Goal: Task Accomplishment & Management: Complete application form

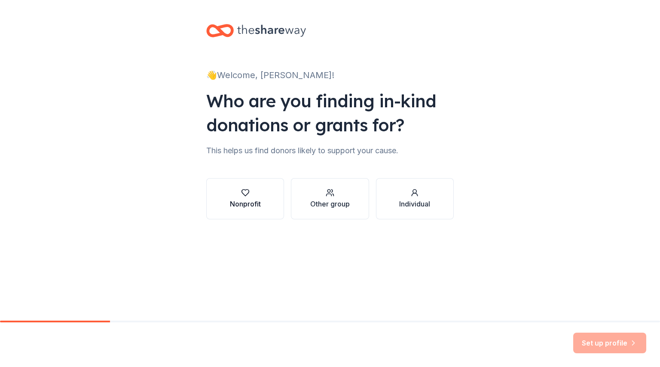
click at [269, 195] on button "Nonprofit" at bounding box center [245, 198] width 78 height 41
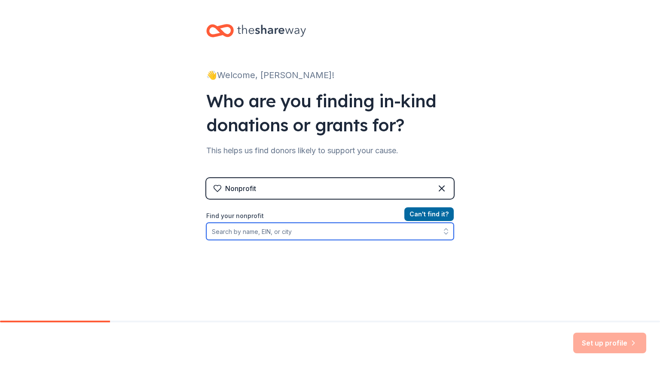
click at [339, 232] on input "Find your nonprofit" at bounding box center [329, 231] width 247 height 17
type input "[DEMOGRAPHIC_DATA][PERSON_NAME]"
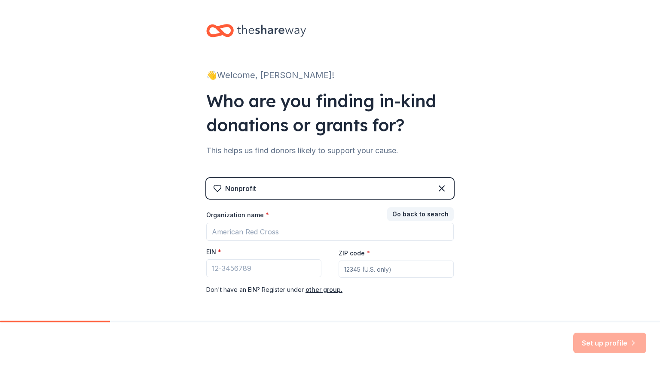
click at [537, 273] on div "👋 Welcome, [PERSON_NAME]! Who are you finding in-kind donations or grants for? …" at bounding box center [330, 176] width 660 height 353
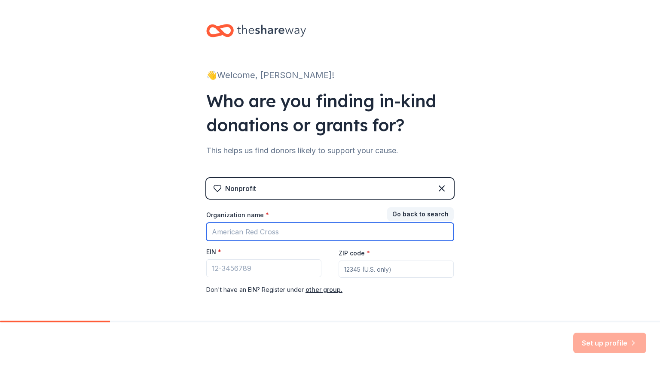
click at [338, 234] on input "Organization name *" at bounding box center [329, 232] width 247 height 18
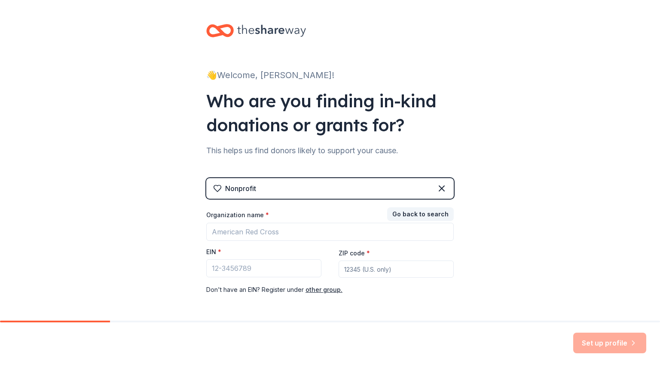
click at [473, 143] on div "👋 Welcome, [PERSON_NAME]! Who are you finding in-kind donations or grants for? …" at bounding box center [330, 176] width 660 height 353
click at [322, 292] on button "other group." at bounding box center [323, 290] width 37 height 10
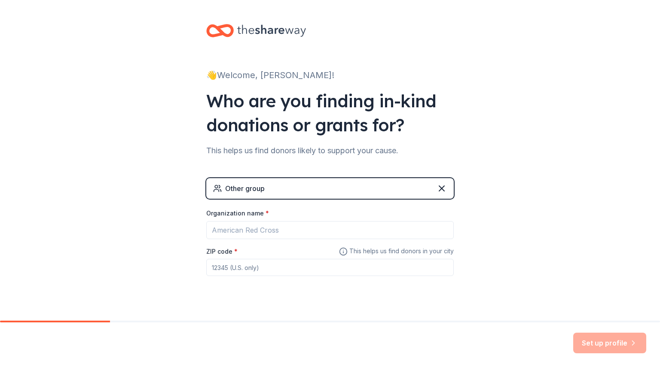
click at [321, 182] on div "Other group" at bounding box center [329, 188] width 247 height 21
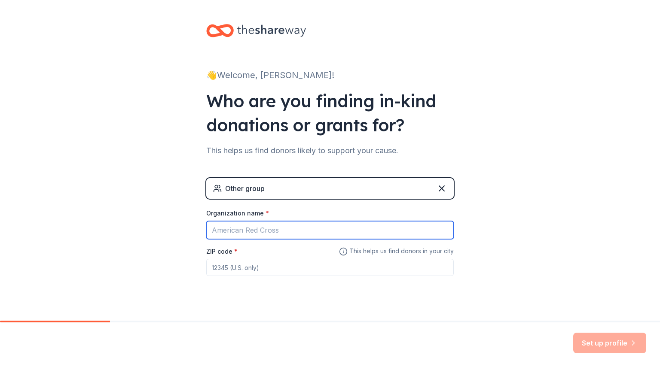
click at [287, 222] on input "Organization name *" at bounding box center [329, 230] width 247 height 18
type input "[GEOGRAPHIC_DATA][PERSON_NAME][DEMOGRAPHIC_DATA]"
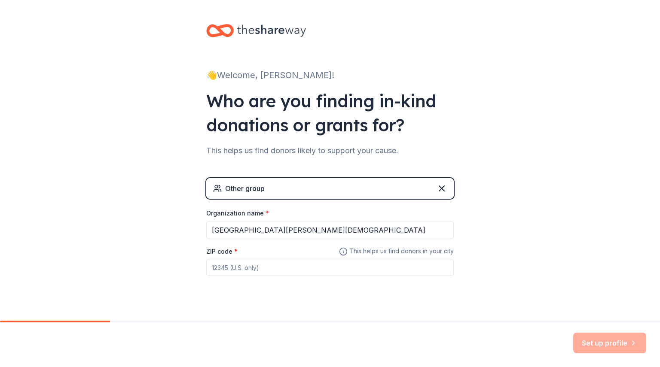
click at [254, 268] on input "ZIP code *" at bounding box center [329, 267] width 247 height 17
type input "33314"
click at [599, 341] on button "Set up profile" at bounding box center [609, 343] width 73 height 21
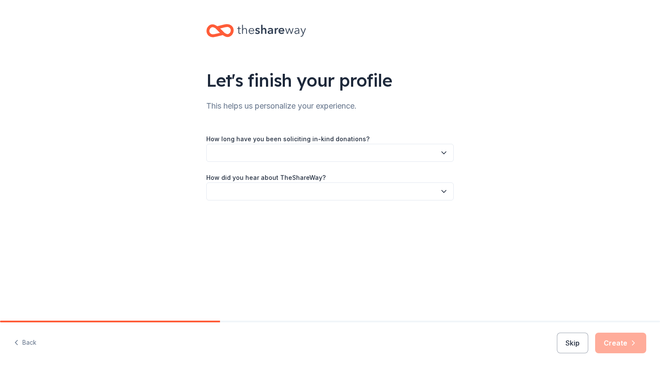
click at [385, 155] on button "button" at bounding box center [329, 153] width 247 height 18
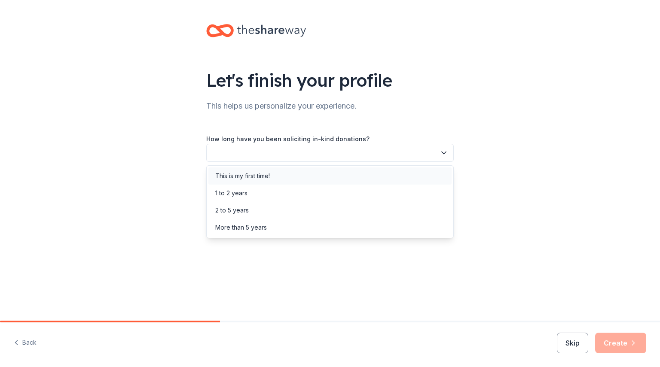
click at [320, 170] on div "This is my first time!" at bounding box center [329, 176] width 243 height 17
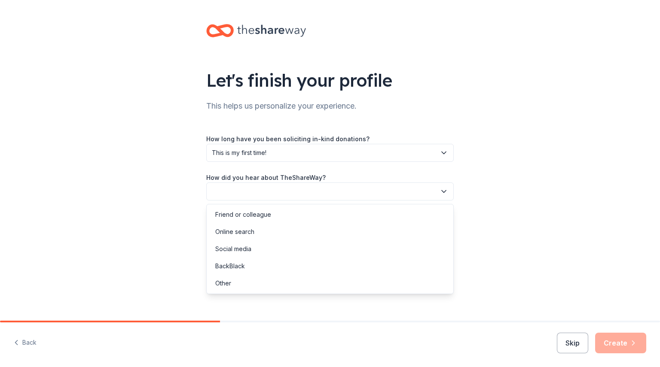
click at [313, 189] on button "button" at bounding box center [329, 192] width 247 height 18
click at [287, 230] on div "Online search" at bounding box center [329, 231] width 243 height 17
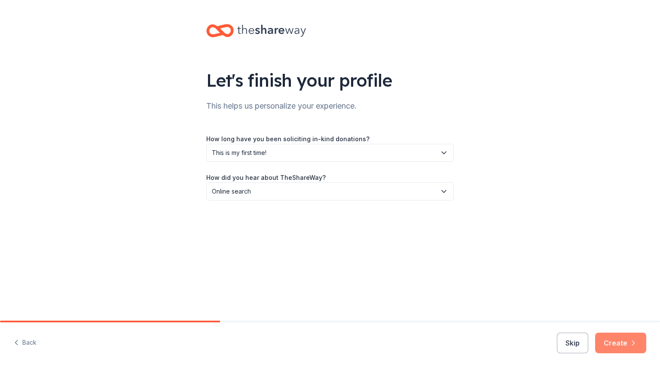
click at [624, 344] on button "Create" at bounding box center [620, 343] width 51 height 21
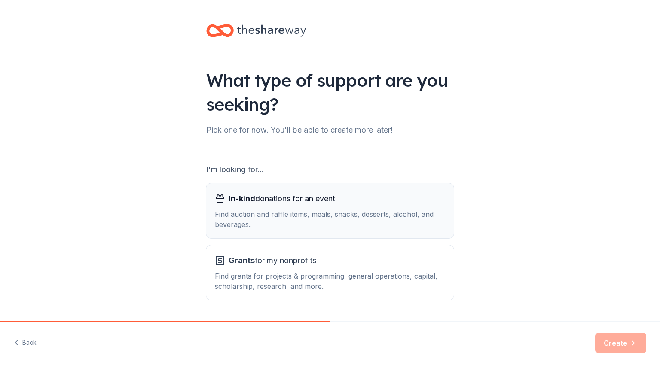
click at [344, 207] on div "In-kind donations for an event Find auction and raffle items, meals, snacks, de…" at bounding box center [330, 211] width 230 height 38
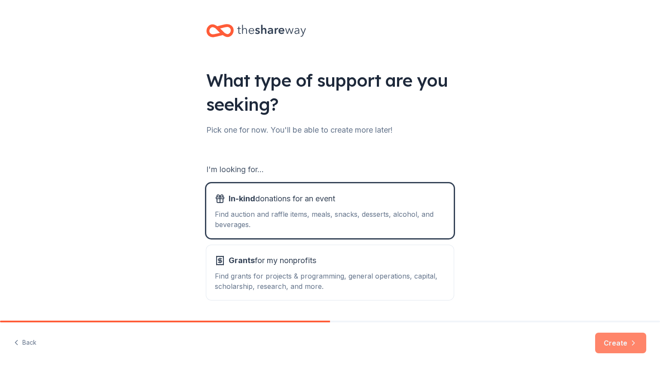
click at [630, 348] on button "Create" at bounding box center [620, 343] width 51 height 21
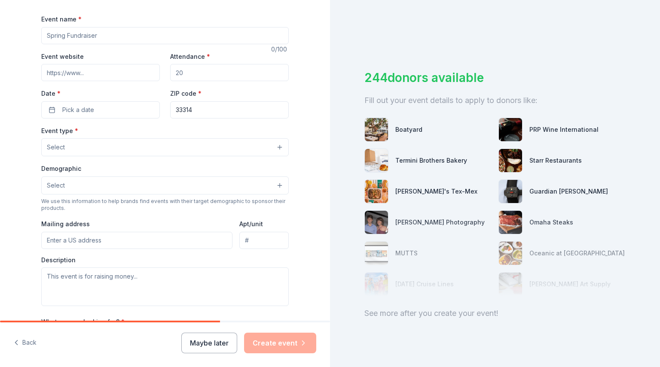
scroll to position [54, 0]
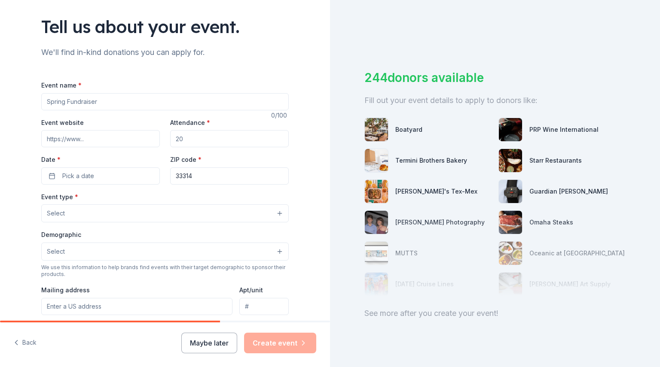
click at [91, 103] on input "Event name *" at bounding box center [164, 101] width 247 height 17
type input "S"
type input "A"
click at [63, 102] on input "School Raffle" at bounding box center [164, 101] width 247 height 17
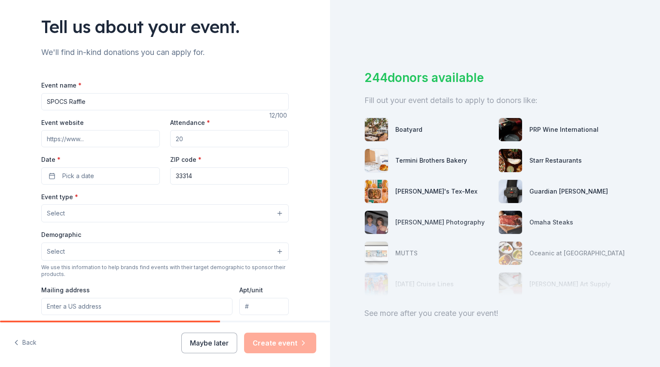
type input "SPOCS Raffle"
click at [75, 140] on input "Event website" at bounding box center [100, 138] width 119 height 17
type input "www.spocschool.com"
click at [197, 144] on input "Attendance *" at bounding box center [229, 138] width 119 height 17
type input "120"
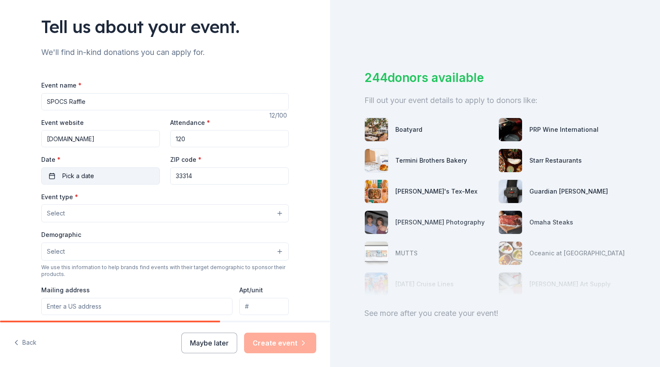
click at [86, 173] on span "Pick a date" at bounding box center [78, 176] width 32 height 10
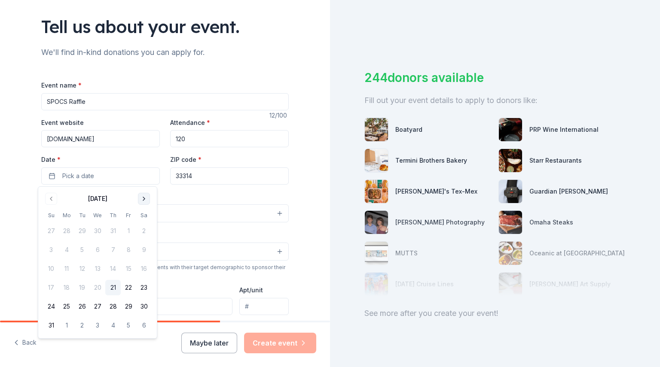
click at [143, 198] on button "Go to next month" at bounding box center [144, 199] width 12 height 12
click at [50, 246] on button "7" at bounding box center [50, 249] width 15 height 15
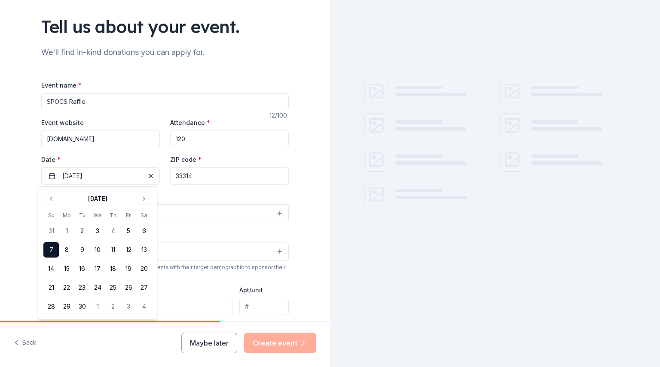
click at [49, 253] on button "7" at bounding box center [50, 249] width 15 height 15
click at [11, 236] on div "Tell us about your event. We'll find in-kind donations you can apply for. Event…" at bounding box center [165, 232] width 330 height 572
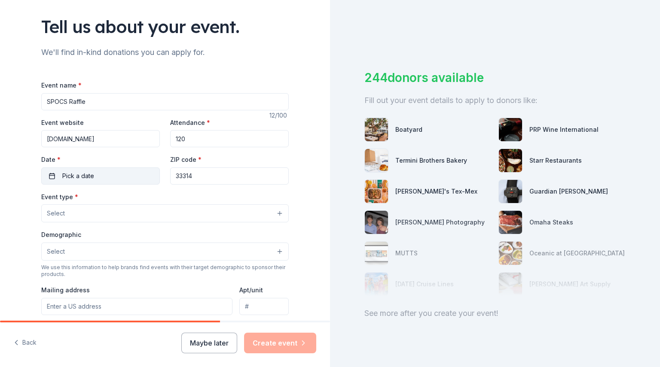
click at [113, 175] on button "Pick a date" at bounding box center [100, 176] width 119 height 17
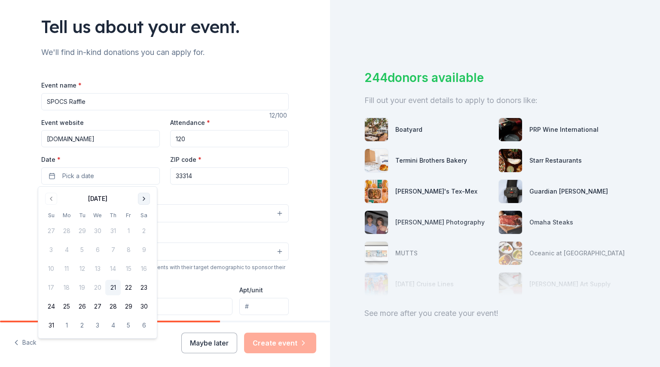
click at [147, 202] on button "Go to next month" at bounding box center [144, 199] width 12 height 12
click at [50, 251] on button "7" at bounding box center [50, 249] width 15 height 15
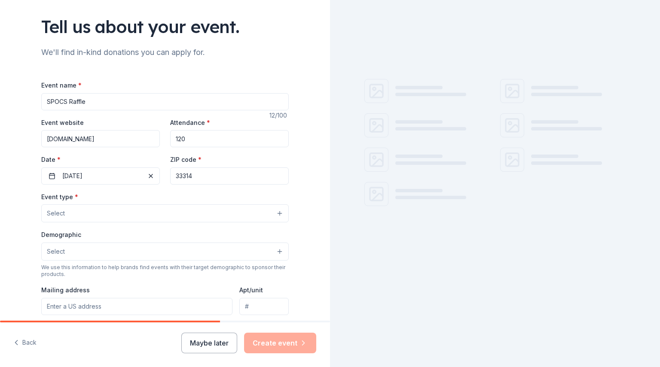
click at [237, 178] on input "33314" at bounding box center [229, 176] width 119 height 17
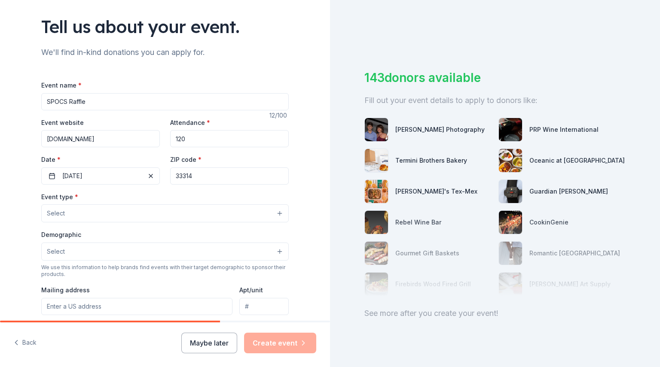
click at [117, 210] on button "Select" at bounding box center [164, 213] width 247 height 18
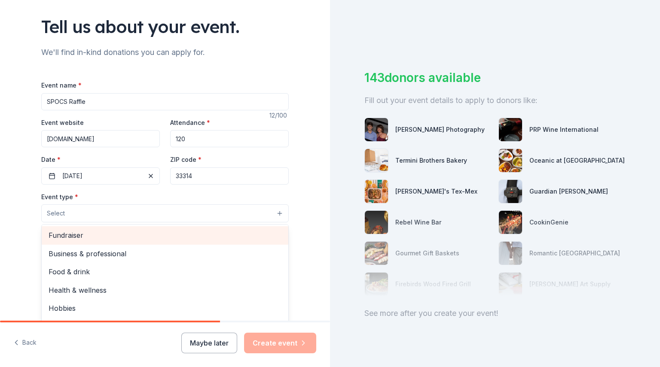
click at [106, 236] on span "Fundraiser" at bounding box center [165, 235] width 233 height 11
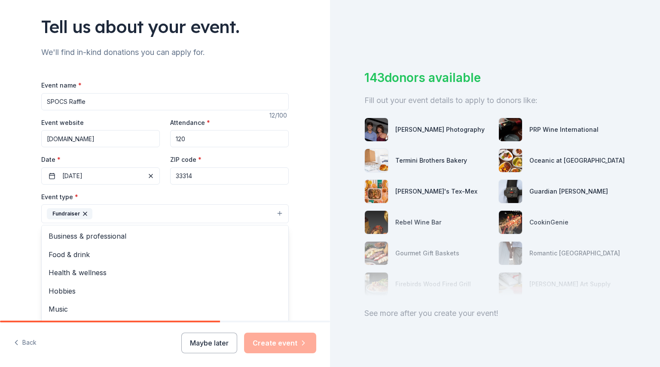
click at [138, 190] on div "Event name * SPOCS Raffle 12 /100 Event website www.spocschool.com Attendance *…" at bounding box center [164, 279] width 247 height 398
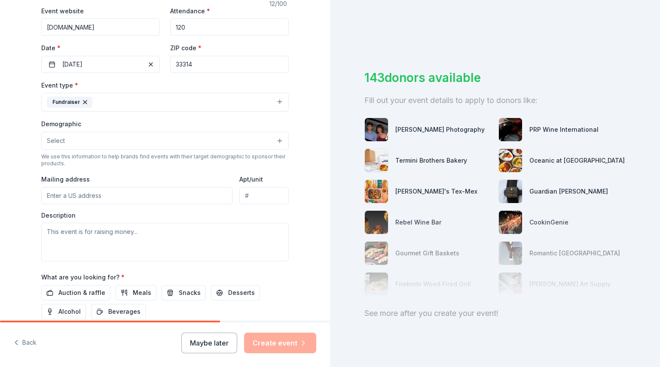
scroll to position [175, 0]
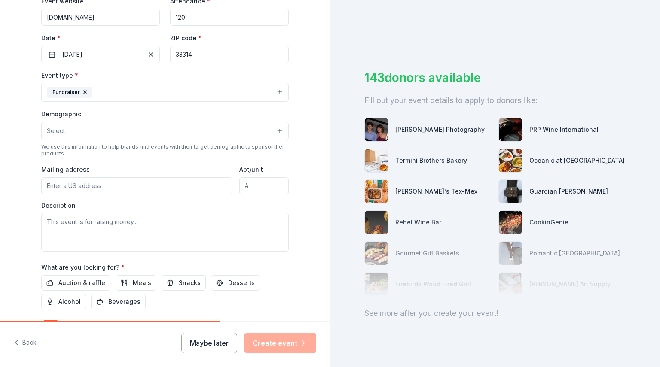
click at [140, 127] on button "Select" at bounding box center [164, 131] width 247 height 18
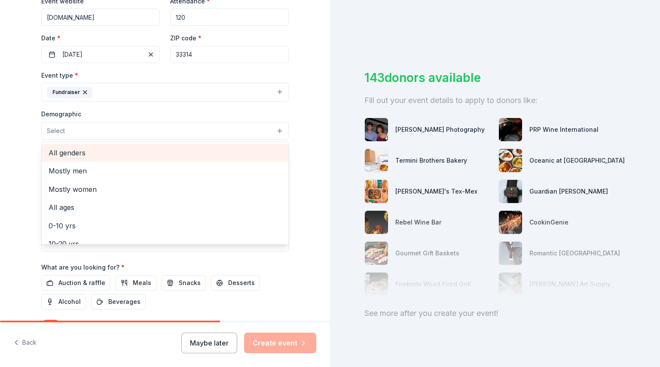
click at [98, 154] on span "All genders" at bounding box center [165, 152] width 233 height 11
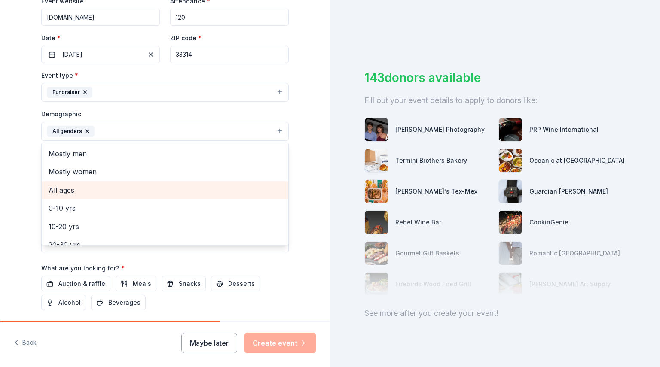
click at [85, 193] on span "All ages" at bounding box center [165, 190] width 233 height 11
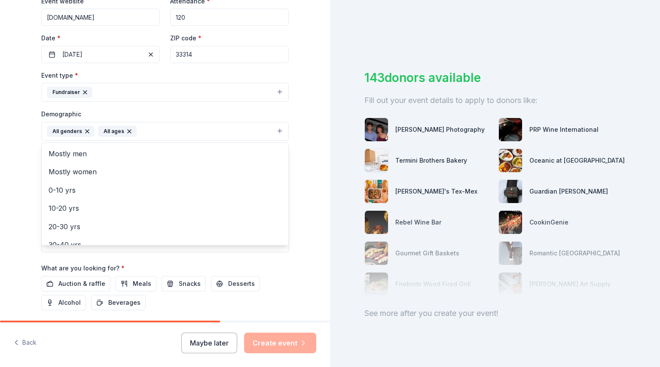
scroll to position [101, 0]
click at [310, 195] on div "Tell us about your event. We'll find in-kind donations you can apply for. Event…" at bounding box center [165, 111] width 330 height 573
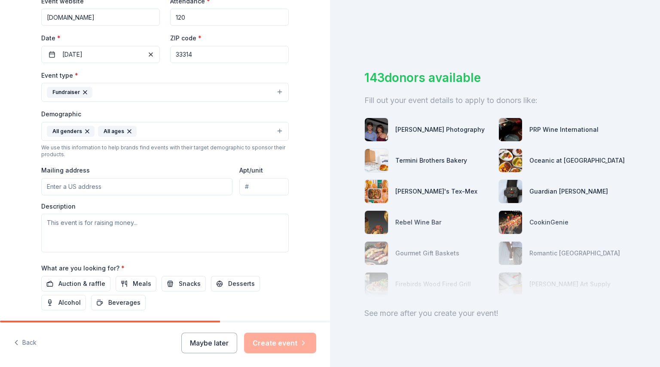
click at [149, 180] on input "Mailing address" at bounding box center [136, 186] width 191 height 17
type input "4860 GRIFFIN RD"
click at [184, 226] on textarea at bounding box center [164, 233] width 247 height 39
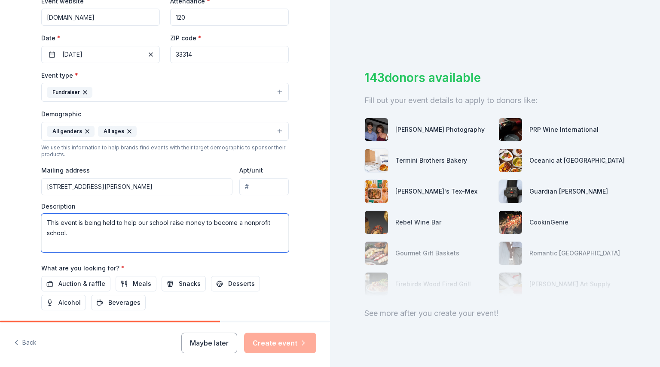
click at [144, 237] on textarea "This event is being held to help our school raise money to become a nonprofit s…" at bounding box center [164, 233] width 247 height 39
click at [147, 238] on textarea "This event is being held to help our school raise money to become a nonprofit s…" at bounding box center [164, 233] width 247 height 39
click at [283, 232] on textarea "This event is being held to help our school raise money to become a nonprofit s…" at bounding box center [164, 233] width 247 height 39
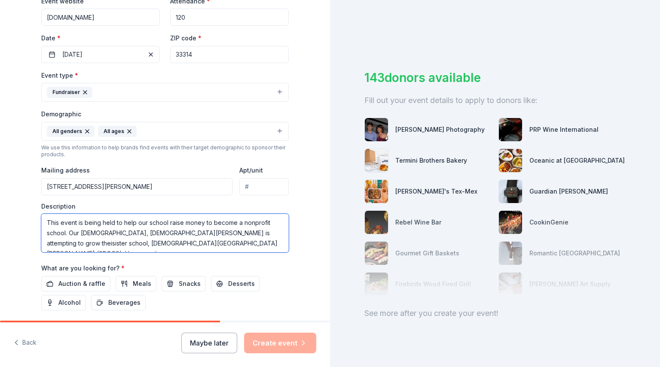
click at [282, 231] on textarea "This event is being held to help our school raise money to become a nonprofit s…" at bounding box center [164, 233] width 247 height 39
click at [53, 243] on textarea "This event is being held to help our school raise money to become a nonprofit s…" at bounding box center [164, 233] width 247 height 39
click at [262, 247] on textarea "This event is being held to help our school raise money to become a nonprofit s…" at bounding box center [164, 233] width 247 height 39
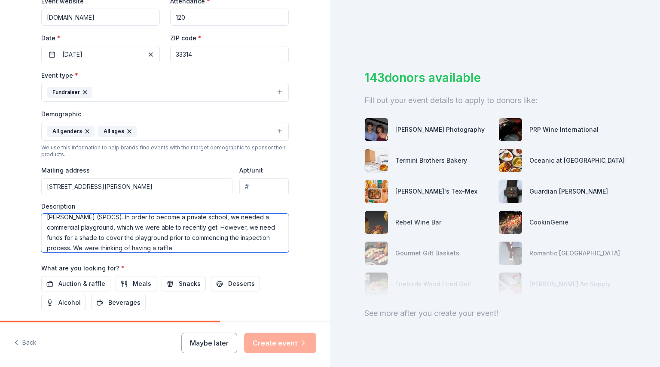
click at [262, 247] on textarea "This event is being held to help our school raise money to become a nonprofit s…" at bounding box center [164, 233] width 247 height 39
type textarea "This event is being held to help our school raise money to become a nonprofit s…"
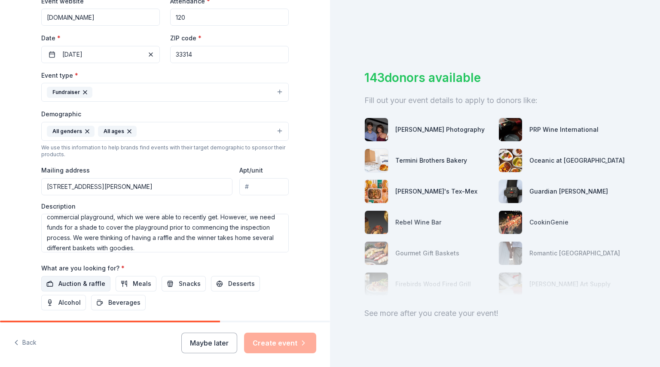
click at [90, 284] on span "Auction & raffle" at bounding box center [81, 284] width 47 height 10
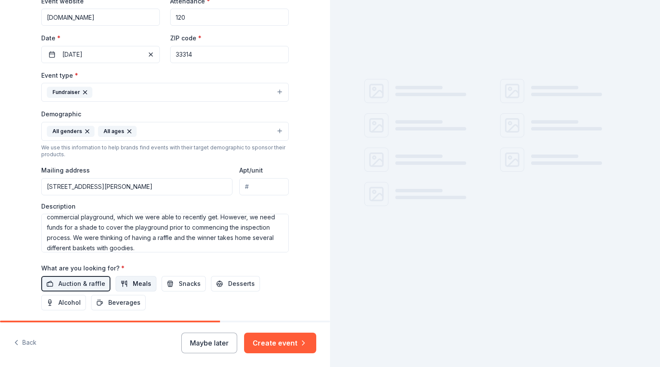
click at [133, 288] on span "Meals" at bounding box center [142, 284] width 18 height 10
click at [175, 289] on button "Snacks" at bounding box center [183, 283] width 44 height 15
click at [233, 289] on span "Desserts" at bounding box center [241, 284] width 27 height 10
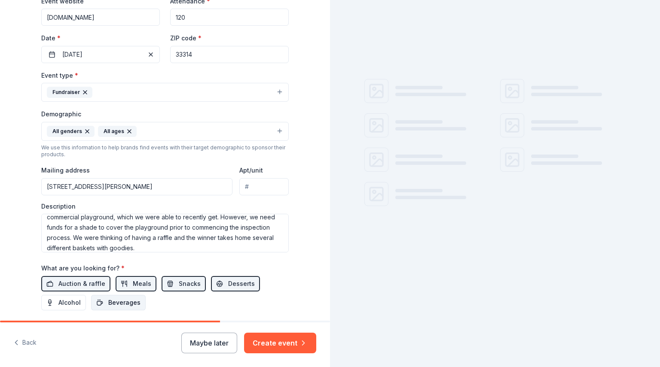
click at [120, 302] on span "Beverages" at bounding box center [124, 303] width 32 height 10
click at [66, 301] on span "Alcohol" at bounding box center [69, 303] width 22 height 10
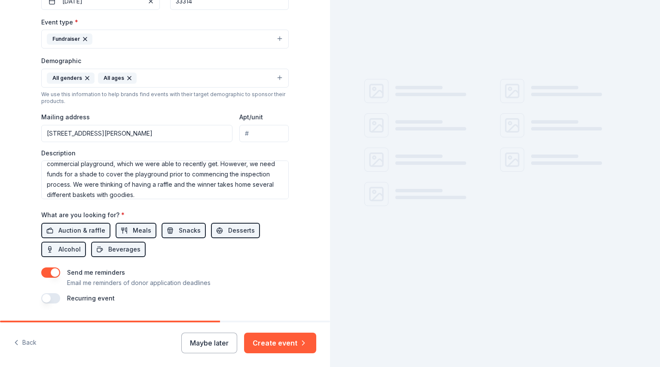
scroll to position [253, 0]
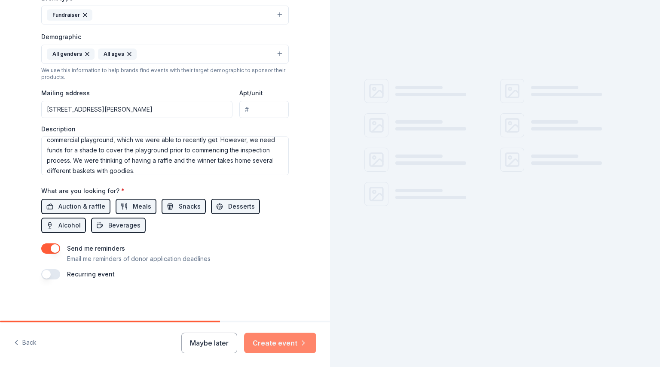
click at [288, 344] on button "Create event" at bounding box center [280, 343] width 72 height 21
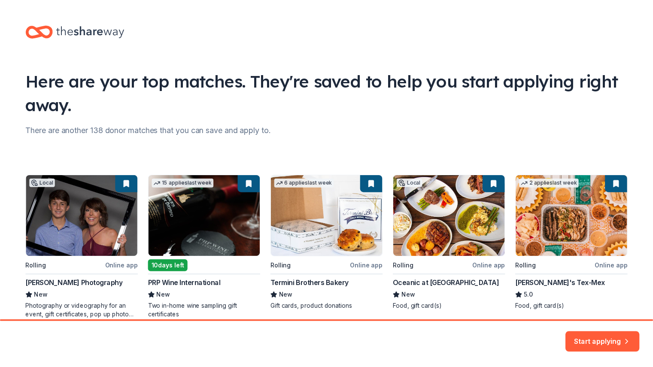
scroll to position [40, 0]
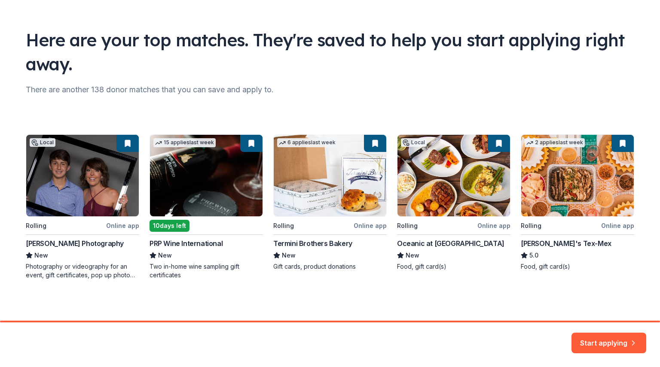
click at [569, 188] on div "Local Rolling Online app Littles Photography New Photography or videography for…" at bounding box center [330, 206] width 608 height 145
click at [625, 143] on div "Local Rolling Online app Littles Photography New Photography or videography for…" at bounding box center [330, 206] width 608 height 145
click at [368, 226] on div "Local Rolling Online app Littles Photography New Photography or videography for…" at bounding box center [330, 206] width 608 height 145
click at [597, 339] on button "Start applying" at bounding box center [608, 338] width 75 height 21
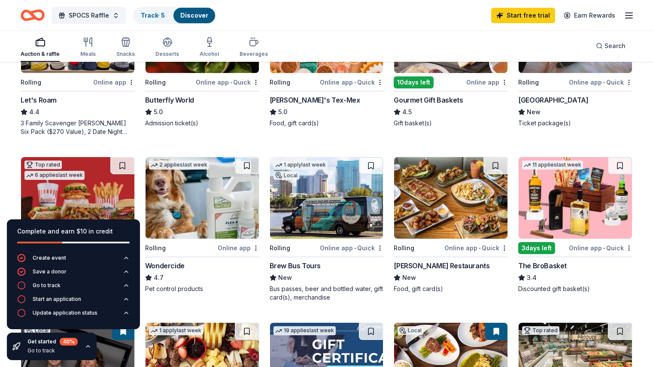
scroll to position [335, 0]
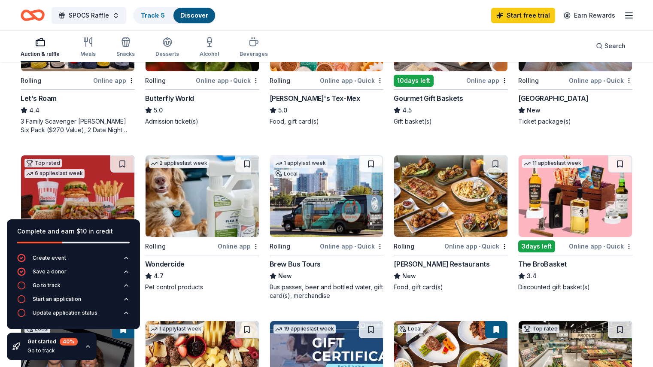
click at [600, 247] on div "Online app • Quick" at bounding box center [601, 246] width 64 height 11
click at [484, 245] on div "Online app • Quick" at bounding box center [477, 246] width 64 height 11
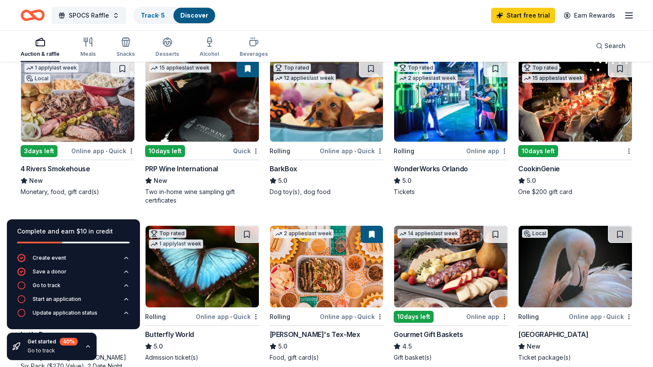
scroll to position [0, 0]
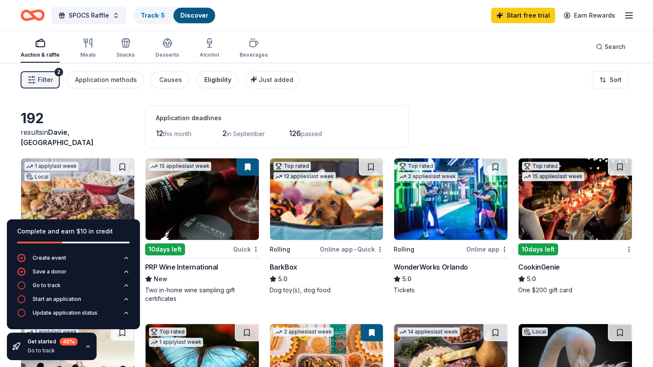
click at [232, 77] on div "Eligibility" at bounding box center [217, 80] width 27 height 10
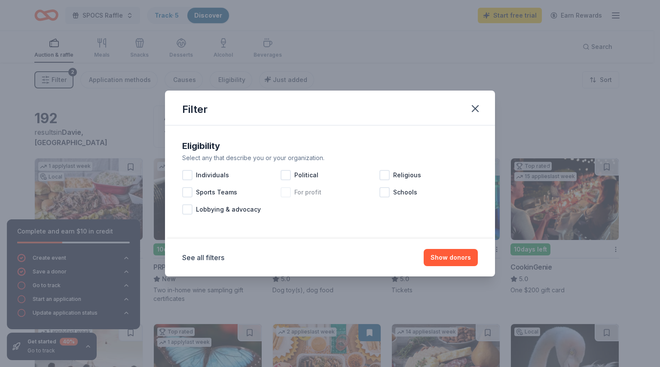
click at [289, 193] on div at bounding box center [285, 192] width 10 height 10
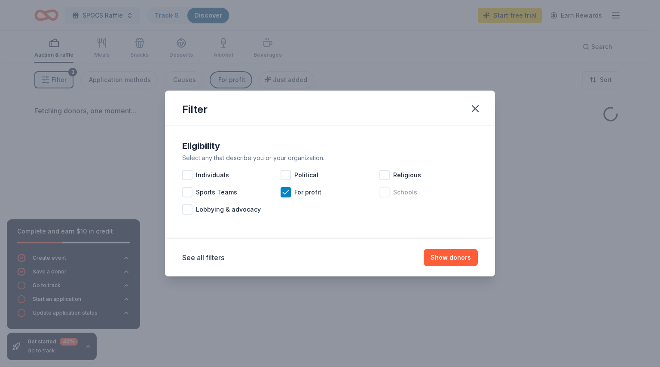
click at [385, 192] on div at bounding box center [384, 192] width 10 height 10
click at [387, 176] on div at bounding box center [384, 175] width 10 height 10
click at [283, 195] on icon at bounding box center [285, 192] width 9 height 9
click at [457, 256] on button "Show donors" at bounding box center [450, 257] width 54 height 17
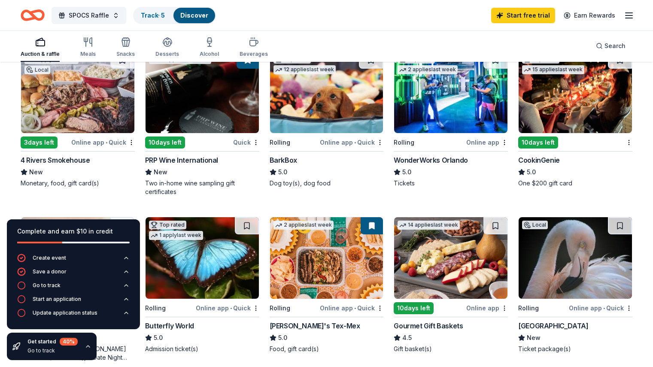
scroll to position [152, 0]
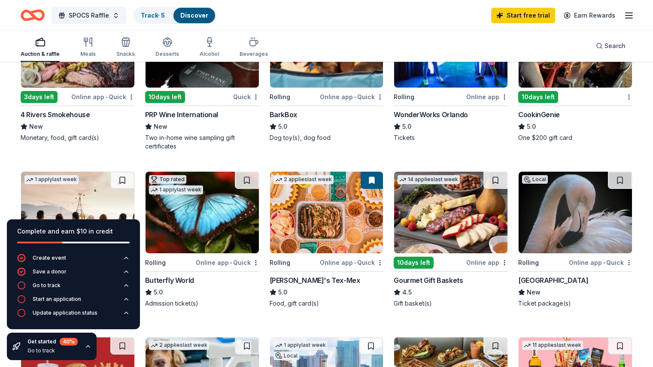
click at [255, 96] on div "Quick" at bounding box center [246, 96] width 26 height 11
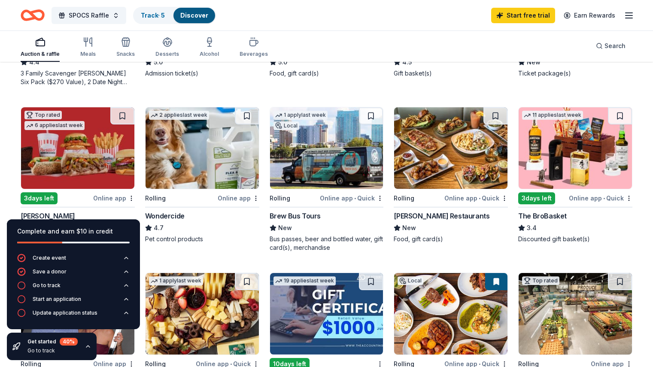
scroll to position [386, 0]
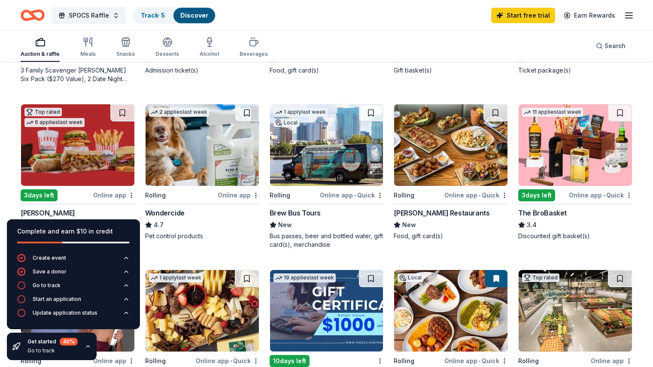
click at [573, 195] on div "Online app • Quick" at bounding box center [601, 195] width 64 height 11
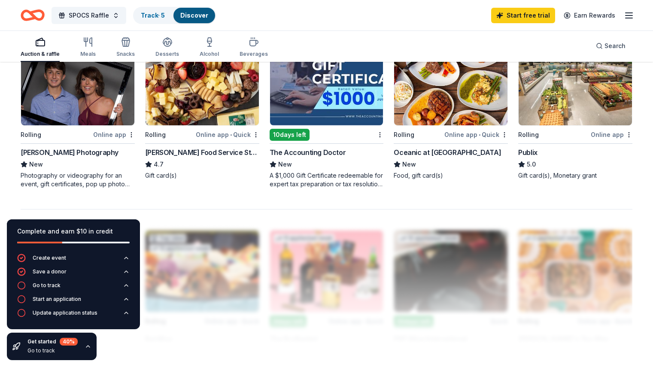
scroll to position [611, 0]
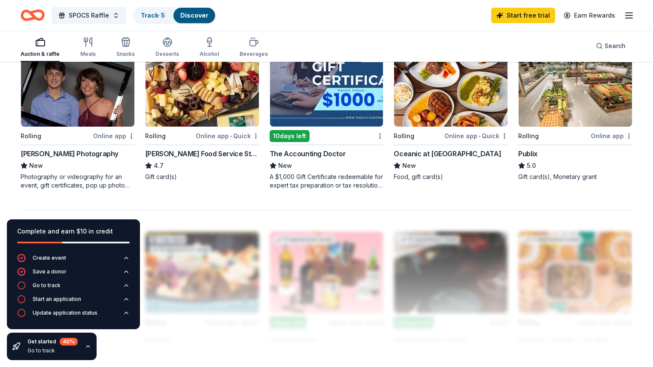
click at [592, 133] on div "Online app" at bounding box center [612, 136] width 42 height 11
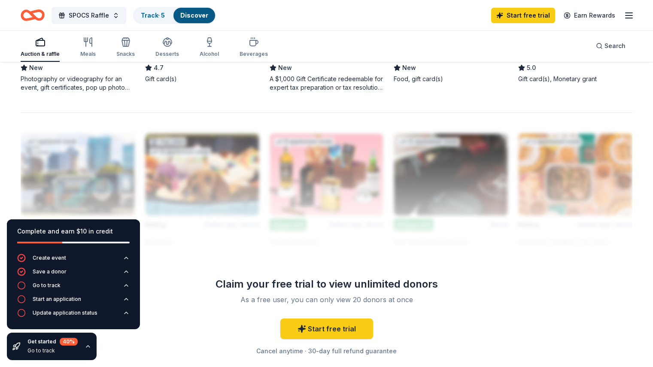
scroll to position [710, 0]
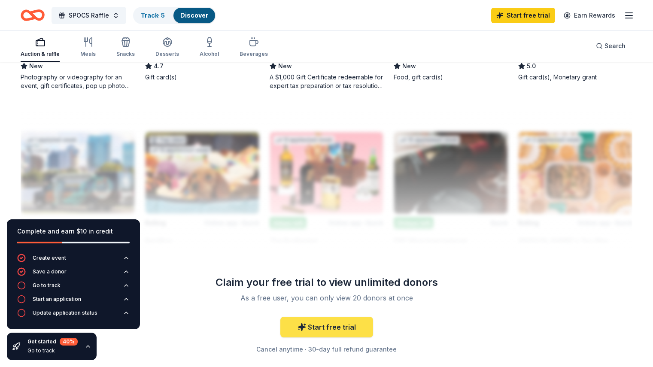
click at [339, 324] on link "Start free trial" at bounding box center [326, 327] width 93 height 21
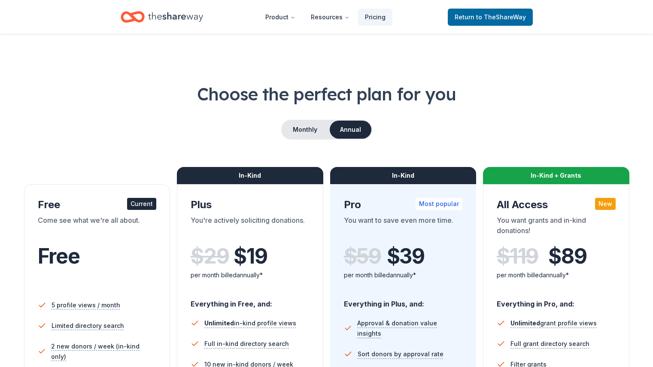
click at [343, 325] on div "In-Kind Pro Most popular You want to save even more time. $ 59 $ 39 per month b…" at bounding box center [403, 360] width 146 height 352
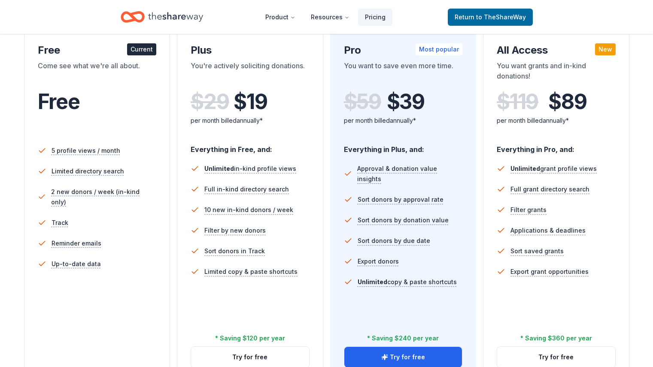
scroll to position [204, 0]
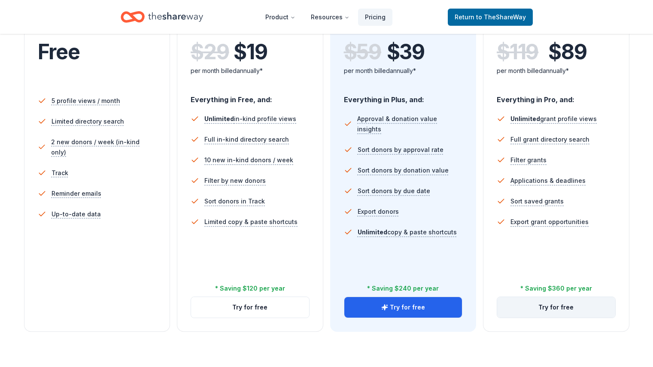
click at [550, 297] on button "Try for free" at bounding box center [556, 307] width 118 height 21
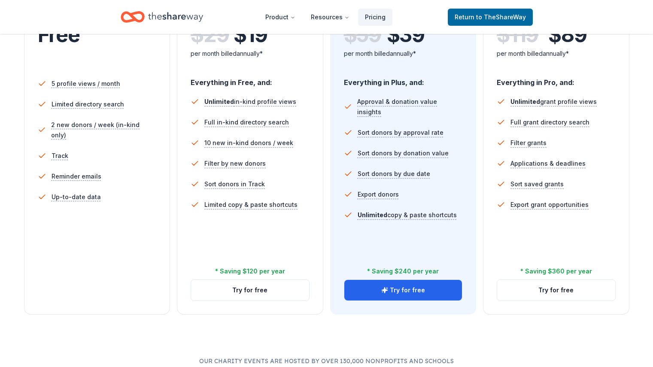
scroll to position [289, 0]
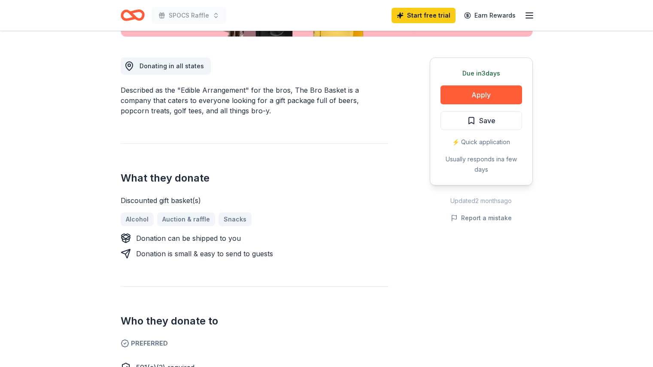
scroll to position [226, 0]
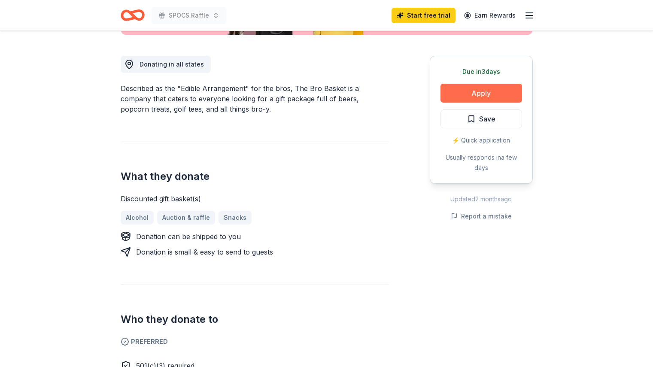
click at [473, 93] on button "Apply" at bounding box center [482, 93] width 82 height 19
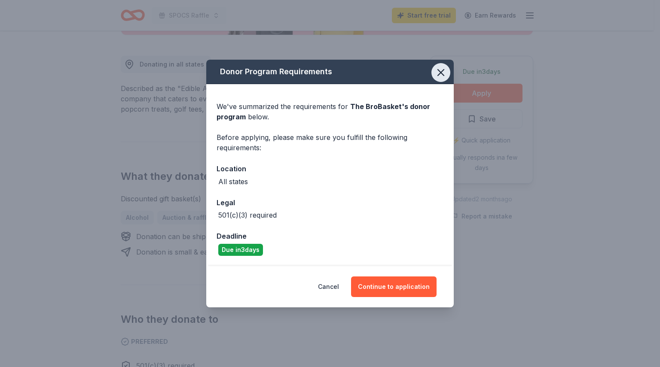
click at [442, 73] on icon "button" at bounding box center [441, 73] width 12 height 12
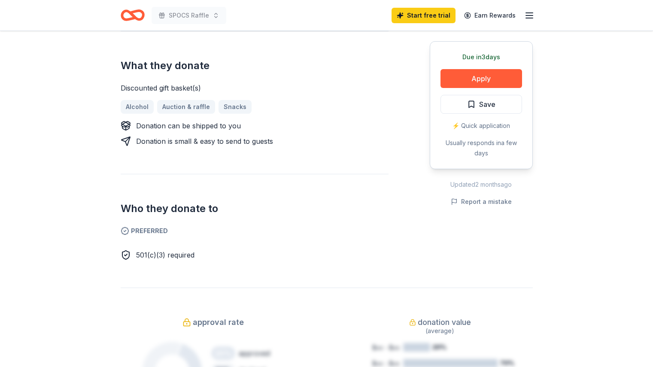
scroll to position [0, 0]
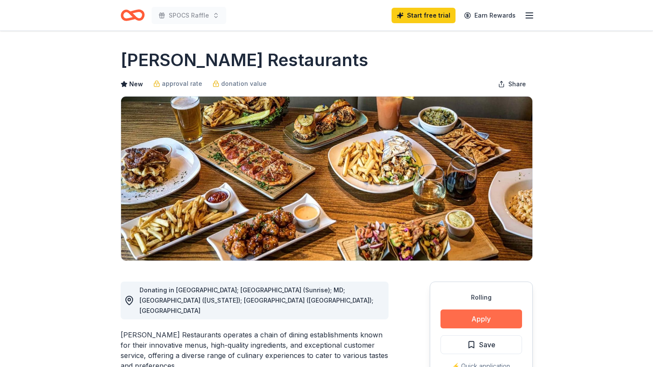
click at [495, 317] on button "Apply" at bounding box center [482, 319] width 82 height 19
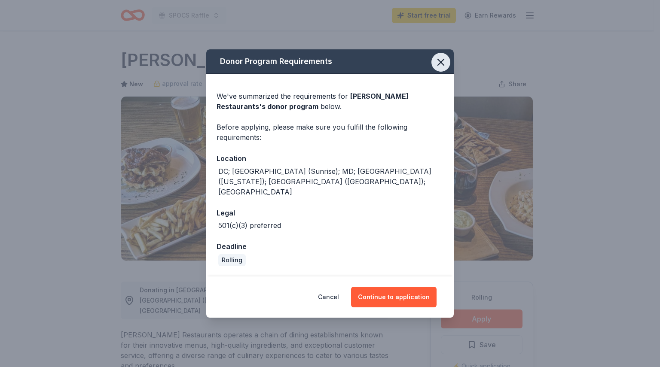
click at [441, 65] on icon "button" at bounding box center [441, 62] width 6 height 6
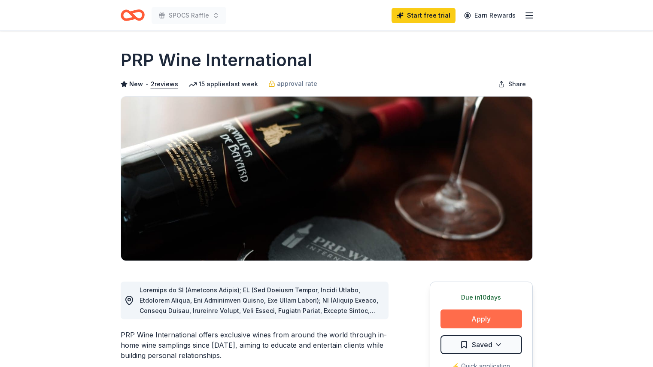
click at [491, 319] on button "Apply" at bounding box center [482, 319] width 82 height 19
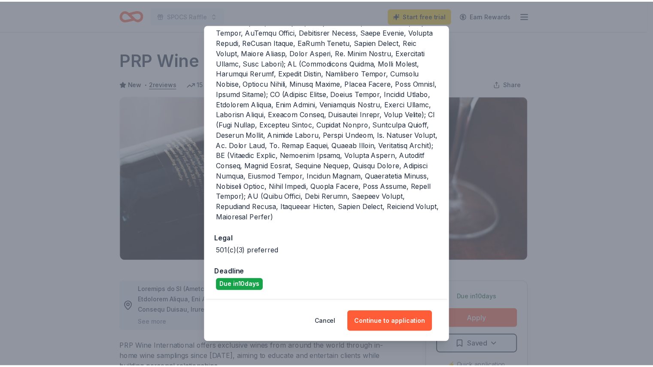
scroll to position [228, 0]
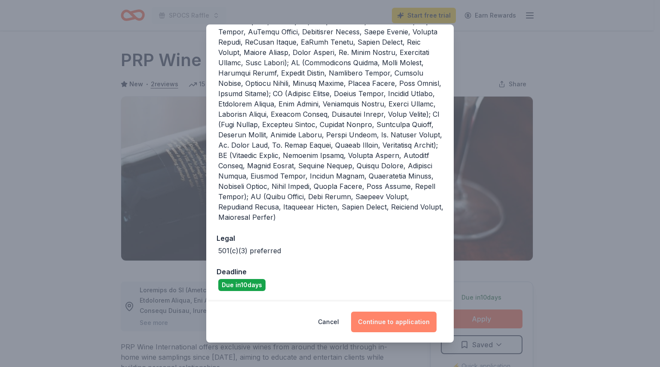
click at [408, 324] on button "Continue to application" at bounding box center [393, 322] width 85 height 21
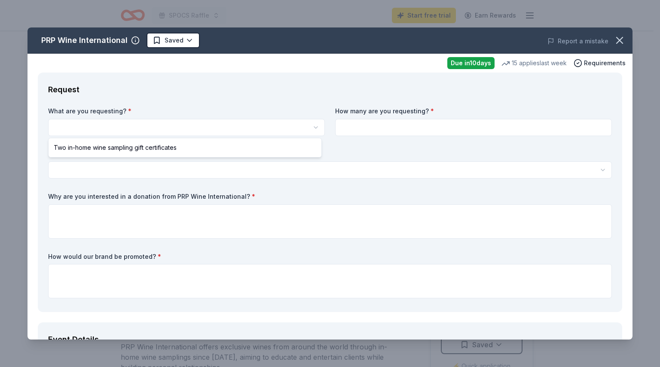
click at [208, 132] on html "SPOCS Raffle Start free trial Earn Rewards Due in 10 days Share PRP Wine Intern…" at bounding box center [330, 183] width 660 height 367
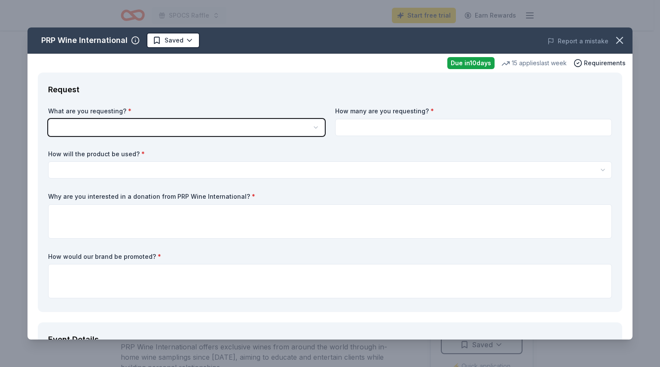
click at [442, 126] on html "SPOCS Raffle Start free trial Earn Rewards Due in 10 days Share PRP Wine Intern…" at bounding box center [330, 183] width 660 height 367
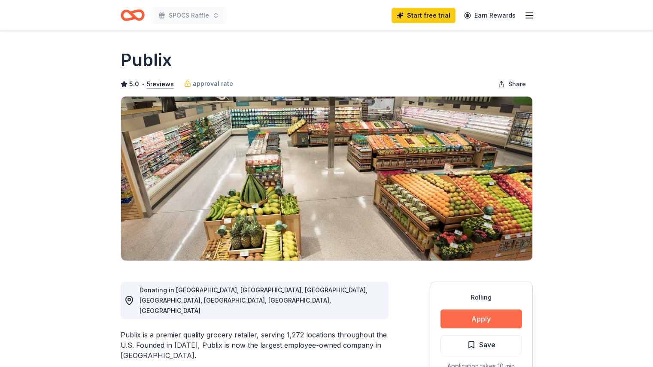
click at [473, 323] on button "Apply" at bounding box center [482, 319] width 82 height 19
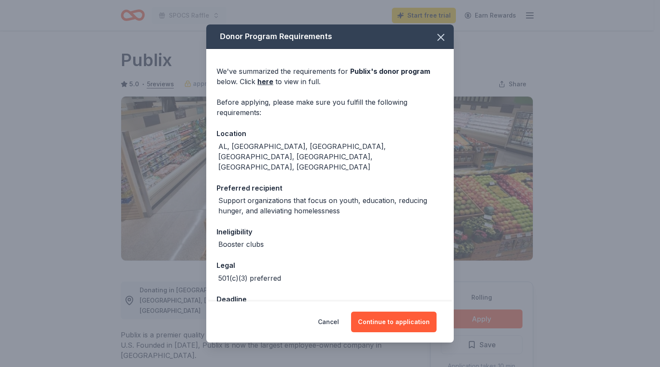
scroll to position [7, 0]
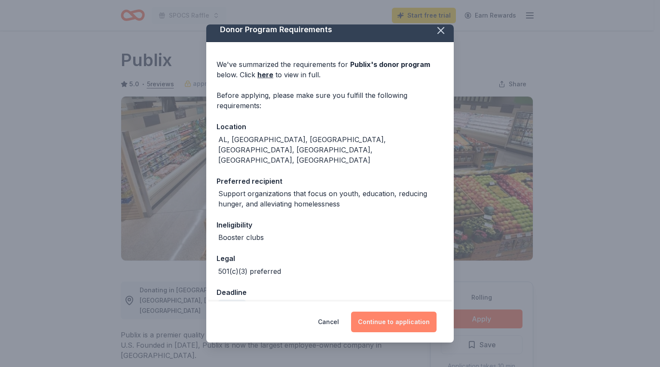
click at [390, 327] on button "Continue to application" at bounding box center [393, 322] width 85 height 21
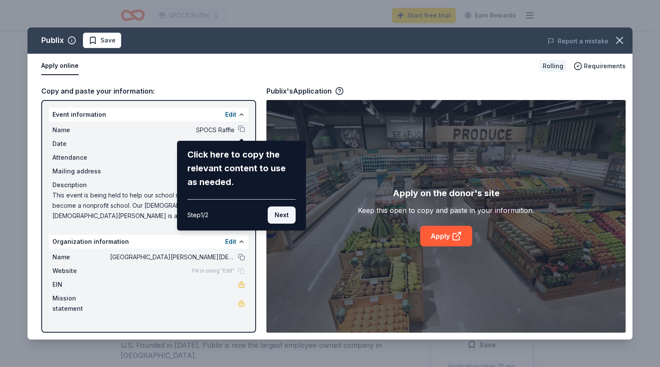
click at [286, 216] on button "Next" at bounding box center [282, 215] width 28 height 17
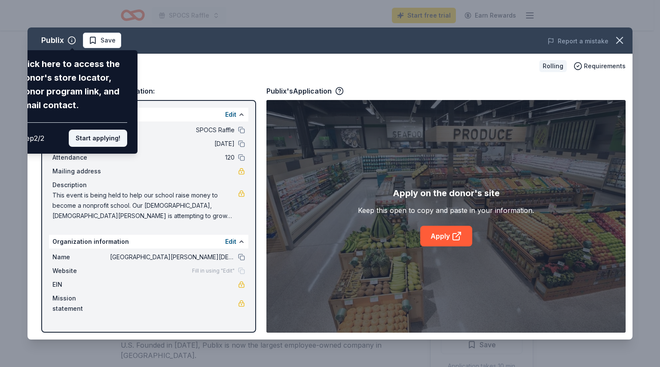
click at [103, 140] on button "Start applying!" at bounding box center [98, 138] width 58 height 17
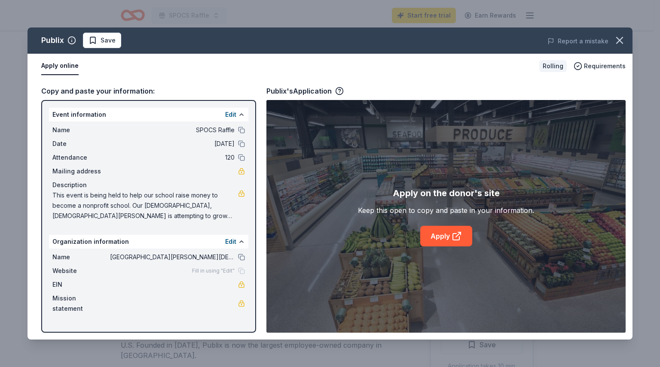
click at [445, 237] on div "Publix Save Report a mistake Apply online Rolling Requirements Copy and paste y…" at bounding box center [329, 183] width 605 height 312
click at [231, 241] on div "Publix Save Report a mistake Apply online Rolling Requirements Copy and paste y…" at bounding box center [329, 183] width 605 height 312
click at [232, 241] on button "Edit" at bounding box center [230, 242] width 11 height 10
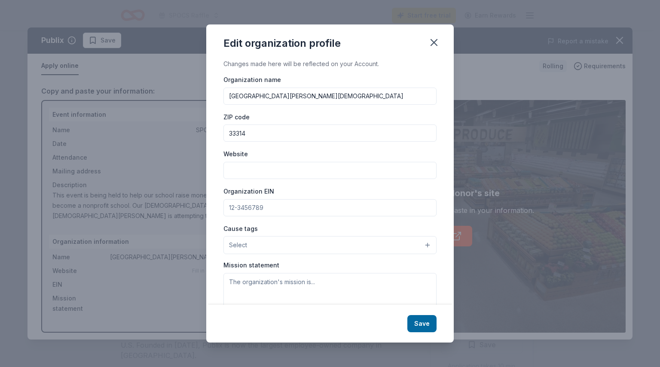
click at [280, 175] on input "Website" at bounding box center [329, 170] width 213 height 17
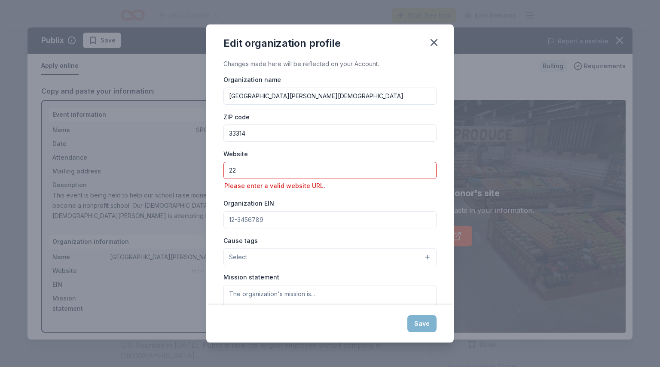
type input "2"
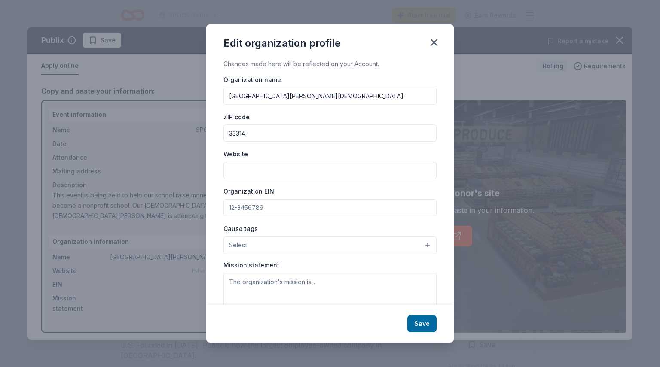
type input "2"
type input "www.spocschool.com"
click at [265, 211] on input "Organization EIN" at bounding box center [329, 207] width 213 height 17
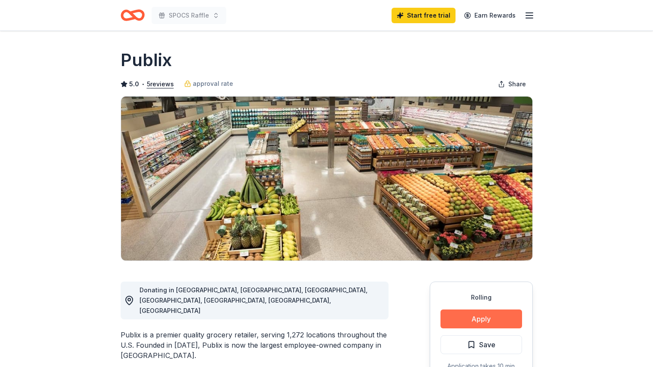
click at [462, 320] on button "Apply" at bounding box center [482, 319] width 82 height 19
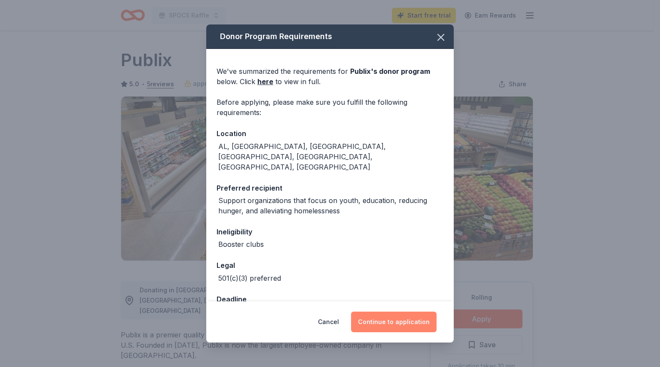
click at [393, 316] on button "Continue to application" at bounding box center [393, 322] width 85 height 21
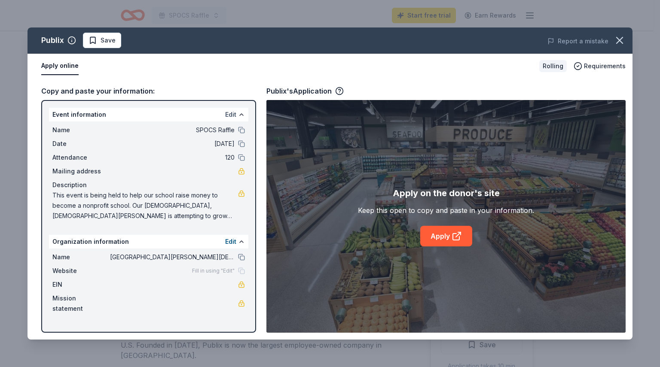
click at [232, 116] on button "Edit" at bounding box center [230, 115] width 11 height 10
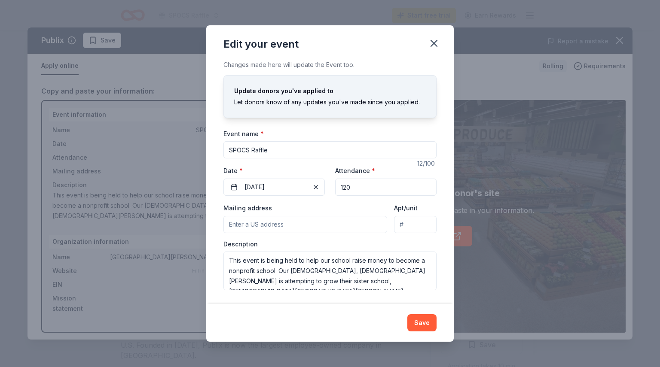
click at [281, 221] on input "Mailing address" at bounding box center [305, 224] width 164 height 17
type input "4860 Griffin Road, Davie, FL, 33314"
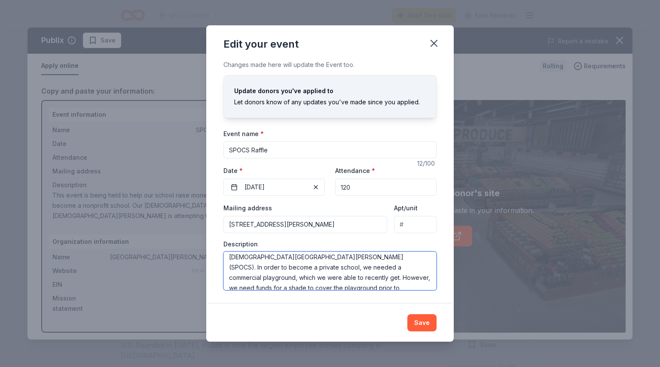
scroll to position [52, 0]
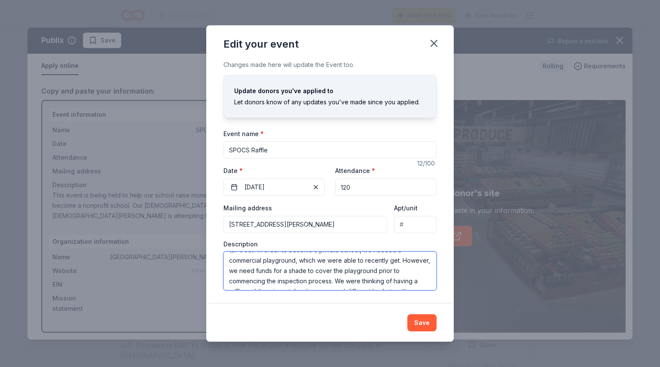
click at [418, 281] on textarea "This event is being held to help our school raise money to become a nonprofit s…" at bounding box center [329, 271] width 213 height 39
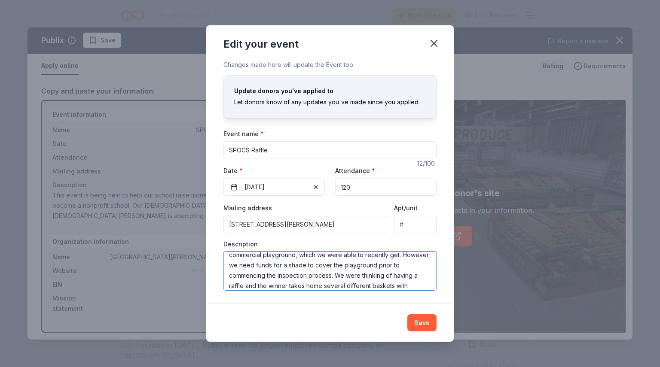
scroll to position [67, 0]
type textarea "This event is being held to help our school raise money to become a nonprofit s…"
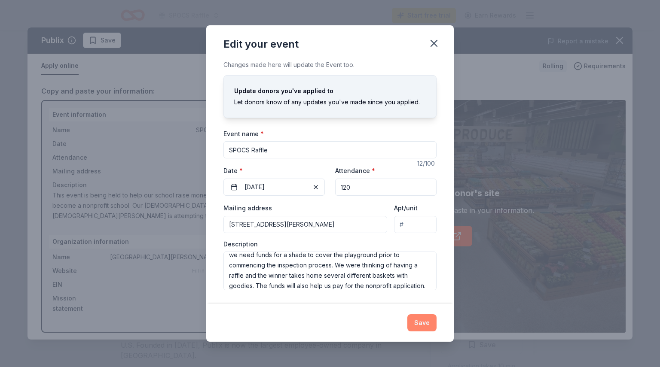
click at [426, 325] on button "Save" at bounding box center [421, 322] width 29 height 17
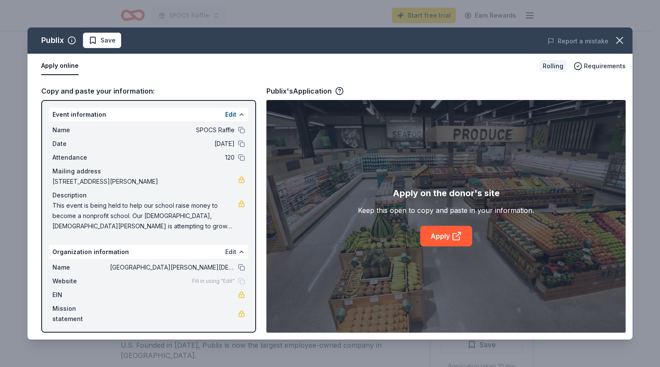
click at [231, 251] on button "Edit" at bounding box center [230, 252] width 11 height 10
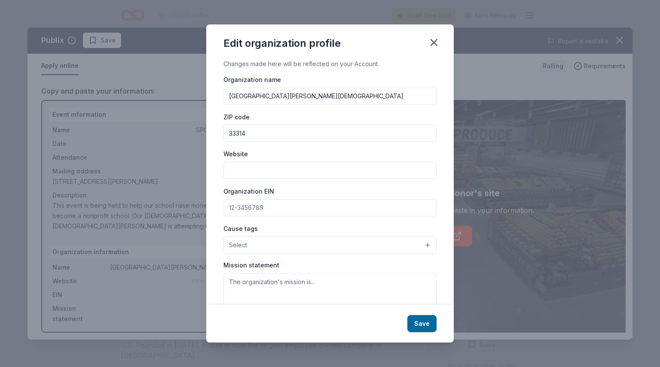
click at [271, 168] on input "Website" at bounding box center [329, 170] width 213 height 17
type input "[DOMAIN_NAME]"
click at [283, 243] on button "Select" at bounding box center [329, 245] width 213 height 18
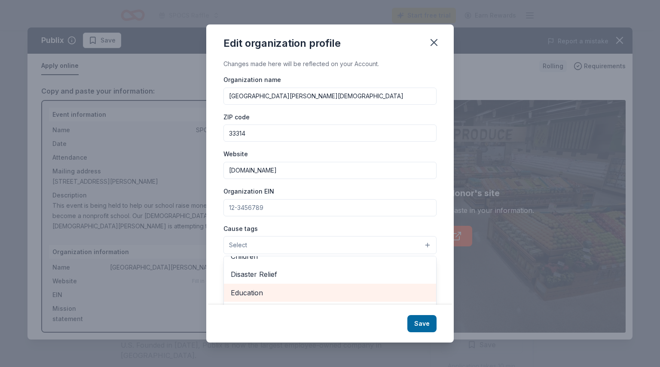
click at [264, 286] on div "Education" at bounding box center [330, 293] width 212 height 18
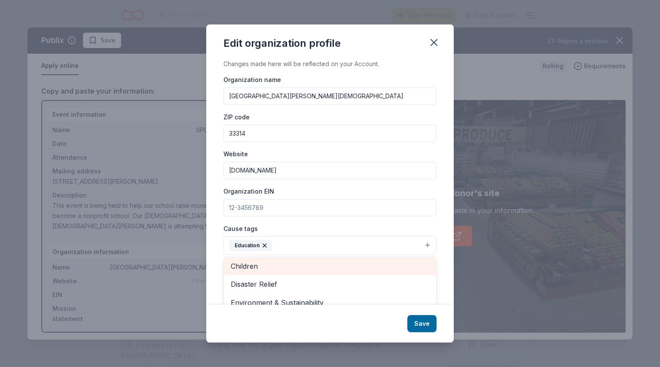
click at [287, 263] on span "Children" at bounding box center [330, 266] width 198 height 11
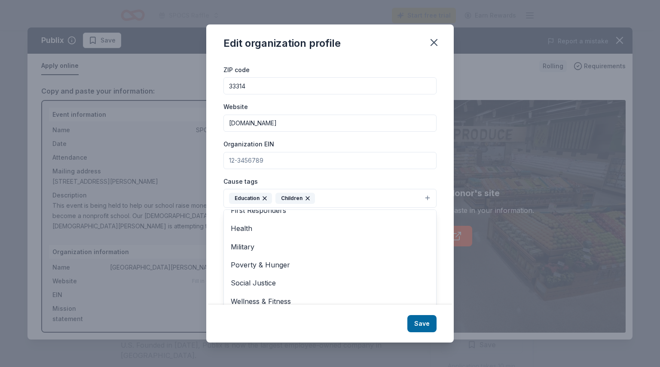
scroll to position [55, 0]
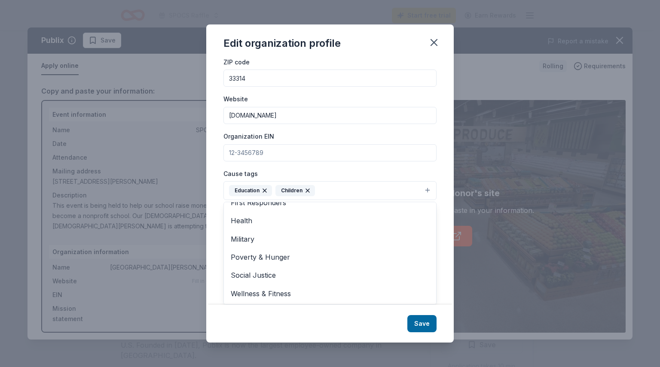
click at [427, 322] on div "Edit organization profile Changes made here will be reflected on your Account. …" at bounding box center [329, 183] width 247 height 318
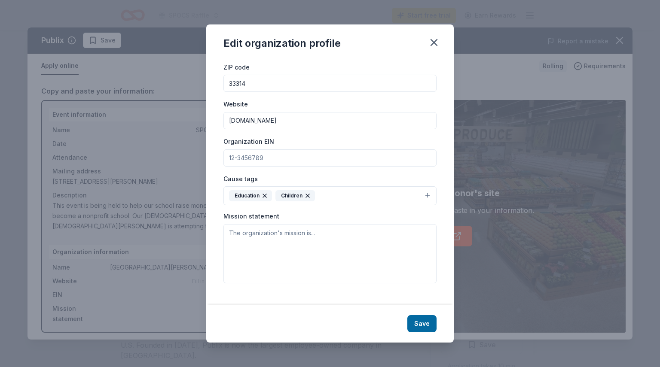
scroll to position [42, 0]
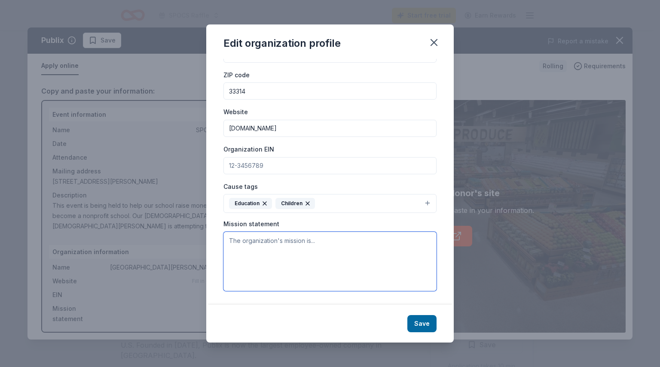
click at [396, 268] on textarea at bounding box center [329, 261] width 213 height 59
drag, startPoint x: 318, startPoint y: 239, endPoint x: 193, endPoint y: 236, distance: 125.0
click at [193, 236] on div "Edit organization profile Changes made here will be reflected on your Account. …" at bounding box center [330, 183] width 660 height 367
type textarea "."
click at [239, 241] on textarea "." at bounding box center [329, 261] width 213 height 59
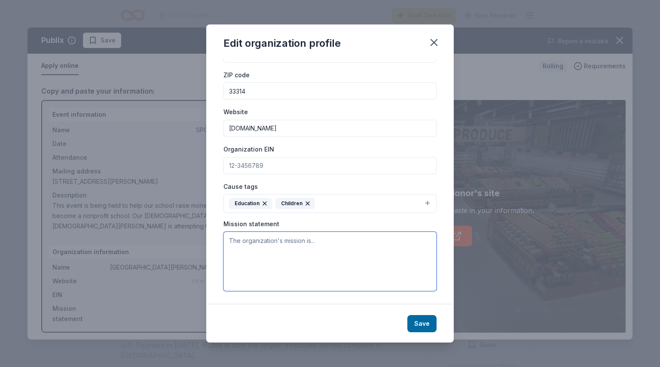
click at [296, 251] on textarea at bounding box center [329, 261] width 213 height 59
paste textarea "St. Philip Orthodox Christian School seeks to form the hearts, minds, and souls…"
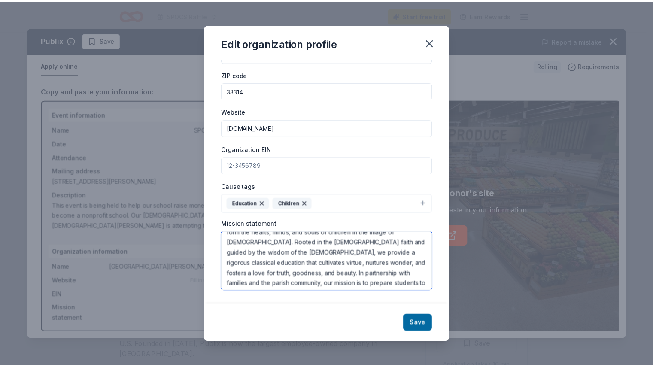
scroll to position [0, 0]
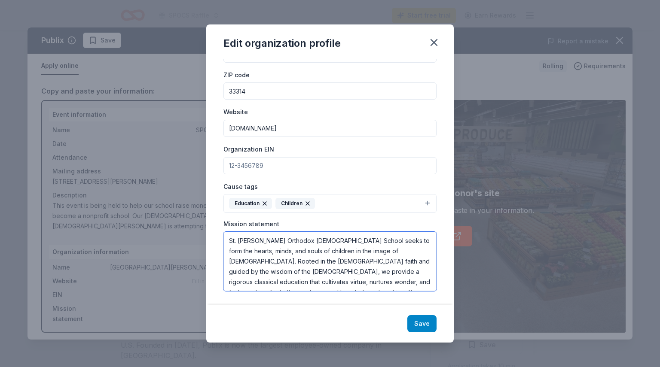
type textarea "St. Philip Orthodox Christian School seeks to form the hearts, minds, and souls…"
click at [424, 323] on button "Save" at bounding box center [421, 323] width 29 height 17
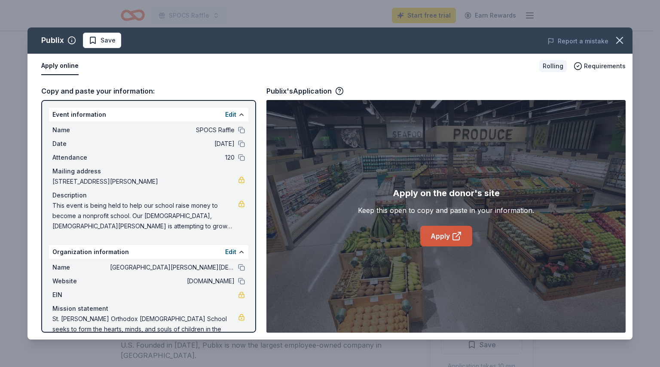
click at [445, 235] on link "Apply" at bounding box center [446, 236] width 52 height 21
click at [623, 44] on icon "button" at bounding box center [619, 40] width 12 height 12
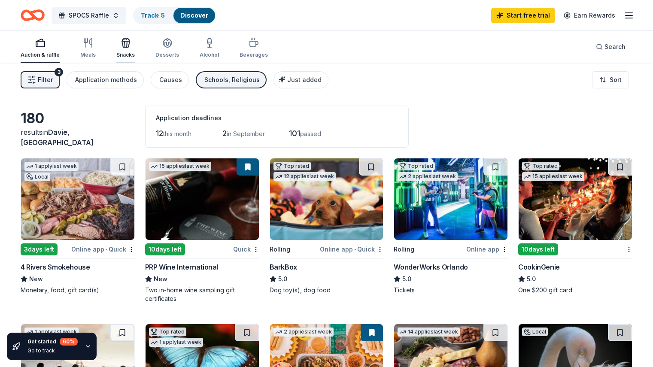
click at [135, 52] on div "Snacks" at bounding box center [125, 55] width 18 height 7
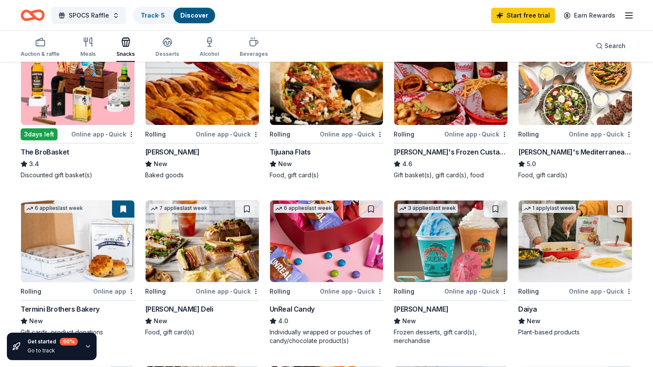
scroll to position [228, 0]
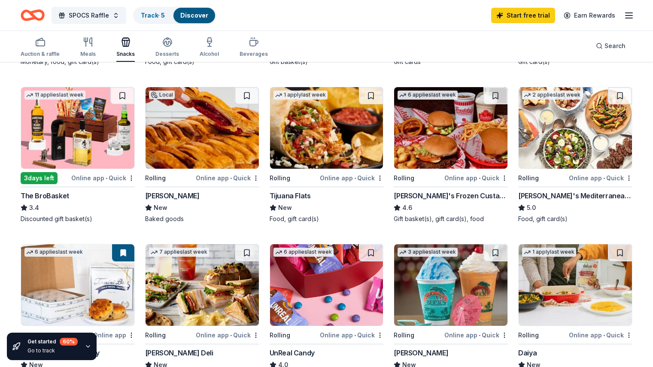
click at [226, 177] on div "Online app • Quick" at bounding box center [228, 178] width 64 height 11
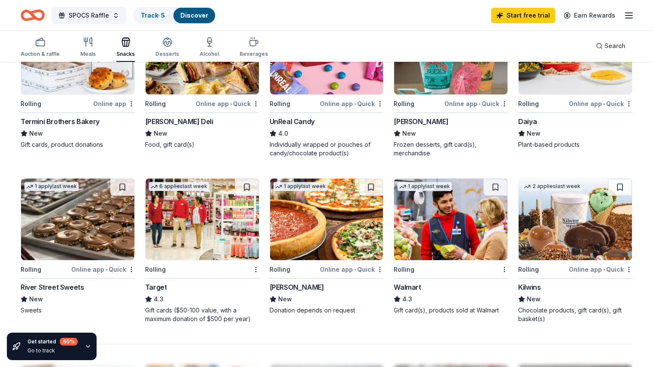
scroll to position [463, 0]
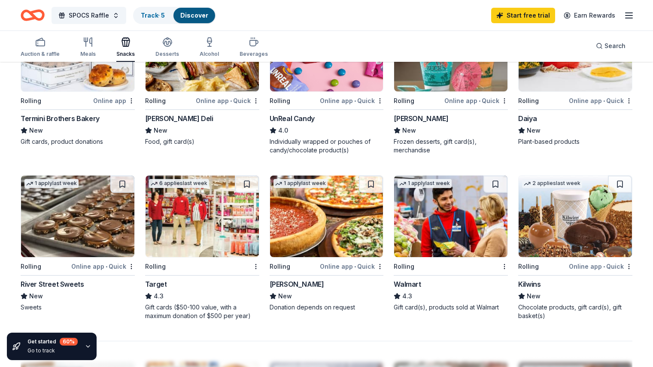
click at [241, 263] on div "Rolling" at bounding box center [197, 266] width 104 height 11
click at [227, 269] on div "Rolling" at bounding box center [197, 266] width 104 height 11
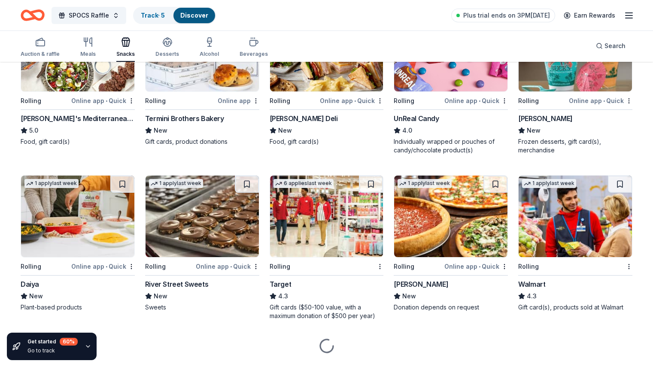
scroll to position [485, 0]
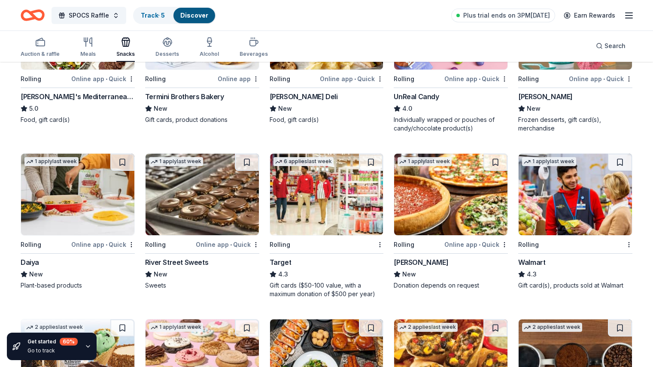
click at [596, 244] on div "Rolling" at bounding box center [570, 244] width 104 height 11
click at [524, 245] on div "Rolling" at bounding box center [528, 245] width 21 height 10
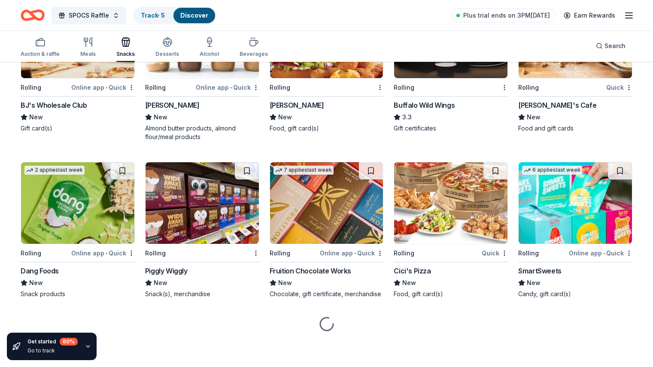
scroll to position [1034, 0]
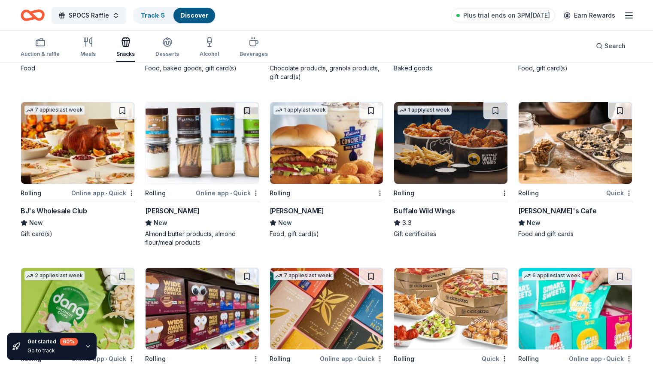
click at [114, 196] on div "Online app • Quick" at bounding box center [103, 193] width 64 height 11
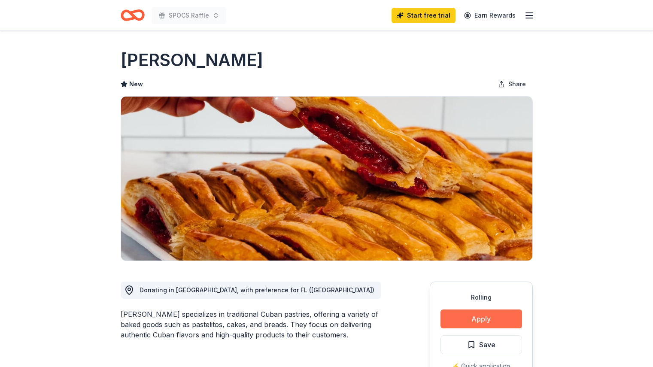
click at [470, 317] on button "Apply" at bounding box center [482, 319] width 82 height 19
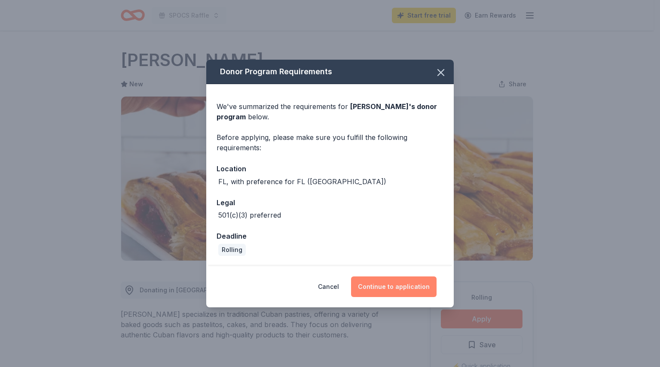
click at [423, 289] on button "Continue to application" at bounding box center [393, 287] width 85 height 21
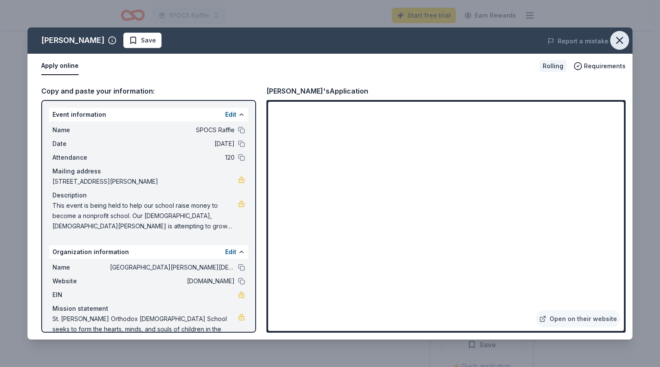
click at [622, 36] on icon "button" at bounding box center [619, 40] width 12 height 12
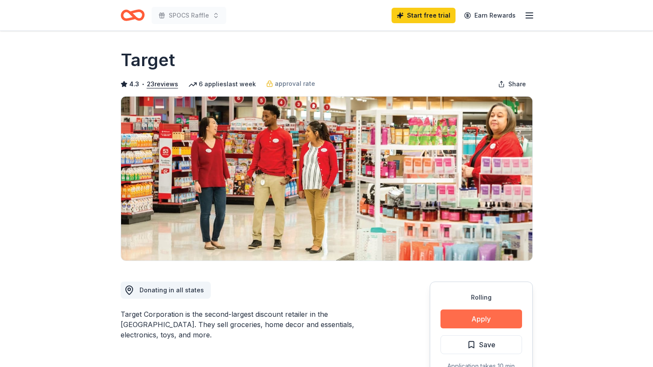
click at [466, 326] on button "Apply" at bounding box center [482, 319] width 82 height 19
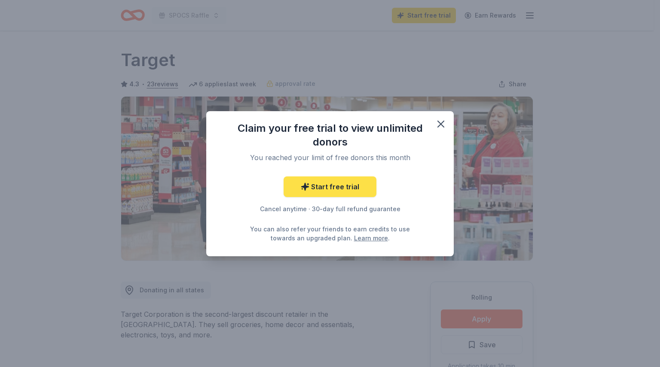
click at [344, 197] on link "Start free trial" at bounding box center [329, 187] width 93 height 21
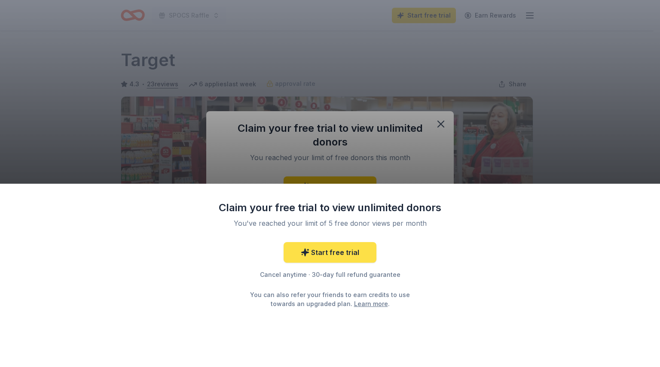
click at [334, 254] on link "Start free trial" at bounding box center [329, 252] width 93 height 21
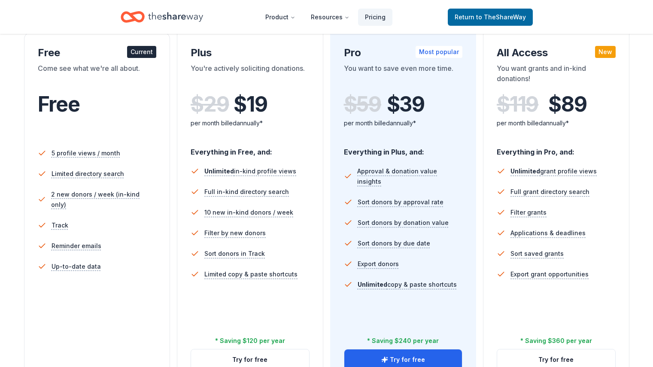
scroll to position [155, 0]
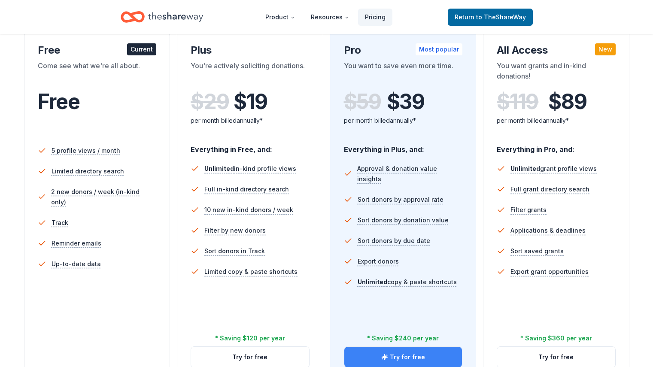
click at [406, 347] on button "Try for free" at bounding box center [403, 357] width 118 height 21
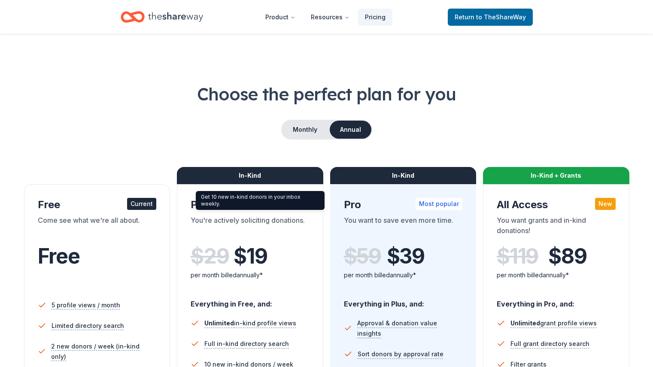
scroll to position [155, 0]
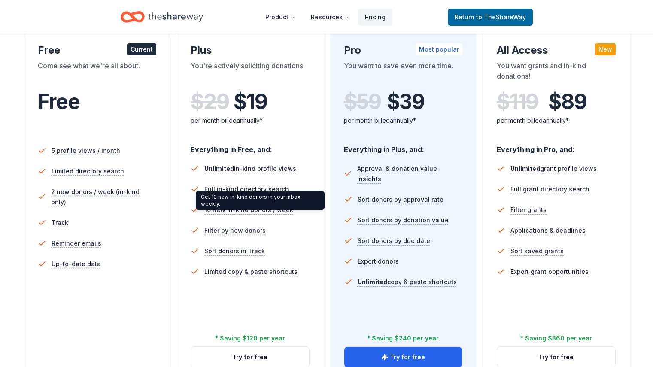
click at [259, 347] on button "Try for free" at bounding box center [250, 357] width 118 height 21
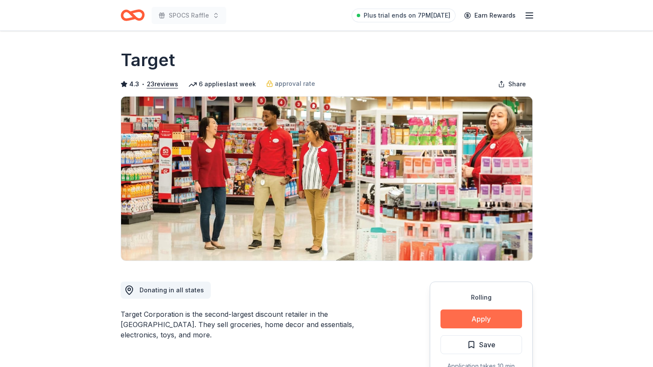
click at [479, 318] on button "Apply" at bounding box center [482, 319] width 82 height 19
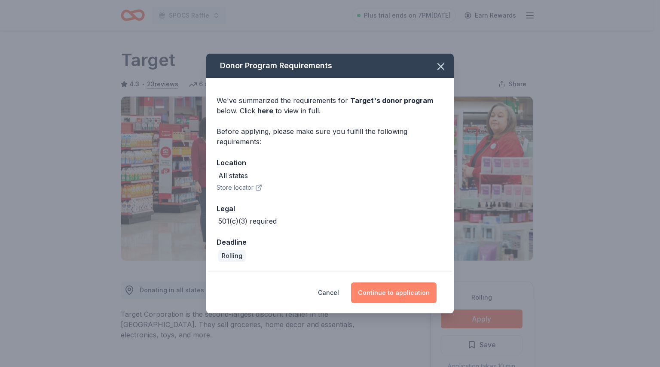
click at [392, 292] on button "Continue to application" at bounding box center [393, 293] width 85 height 21
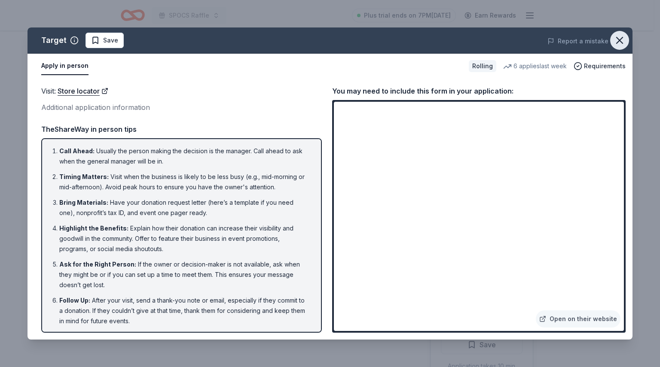
click at [620, 38] on icon "button" at bounding box center [619, 40] width 12 height 12
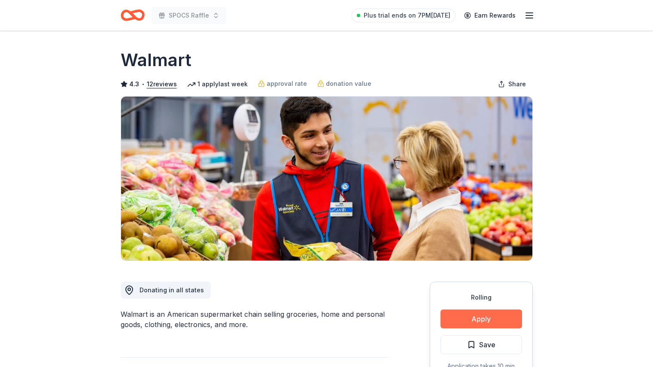
click at [496, 319] on button "Apply" at bounding box center [482, 319] width 82 height 19
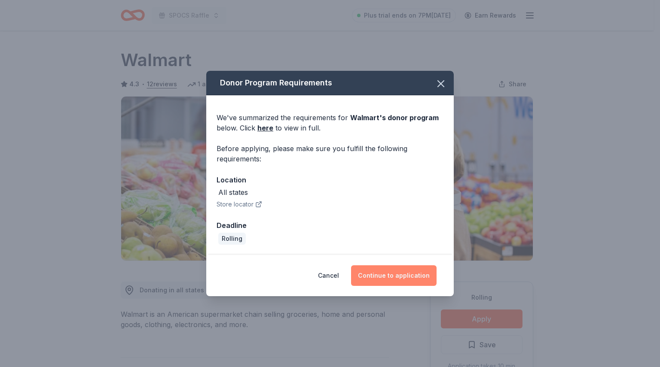
click at [400, 282] on button "Continue to application" at bounding box center [393, 275] width 85 height 21
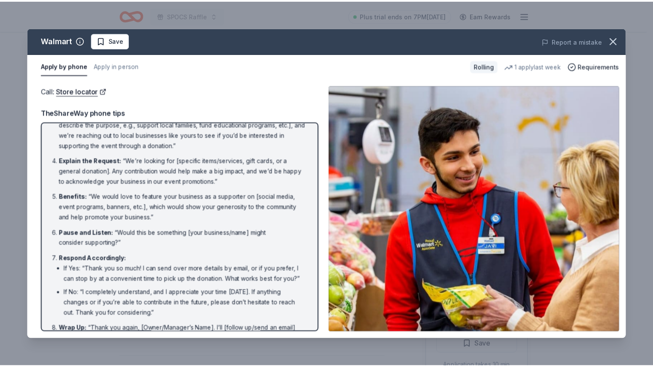
scroll to position [112, 0]
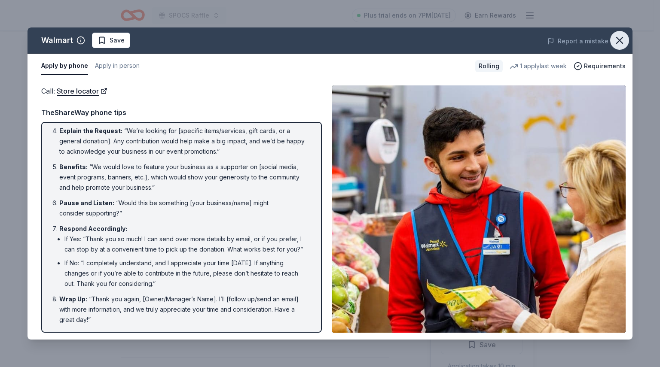
click at [622, 37] on icon "button" at bounding box center [619, 40] width 12 height 12
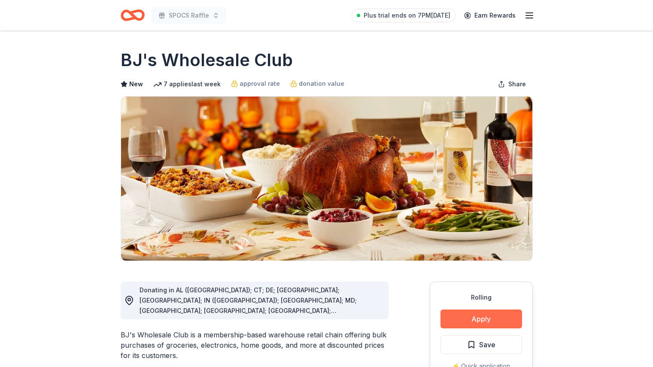
click at [484, 316] on button "Apply" at bounding box center [482, 319] width 82 height 19
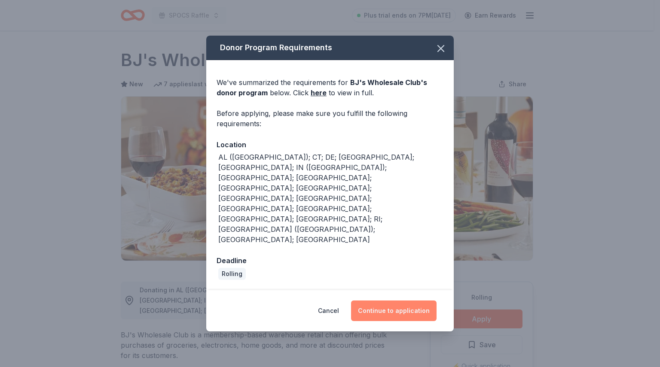
click at [411, 301] on button "Continue to application" at bounding box center [393, 311] width 85 height 21
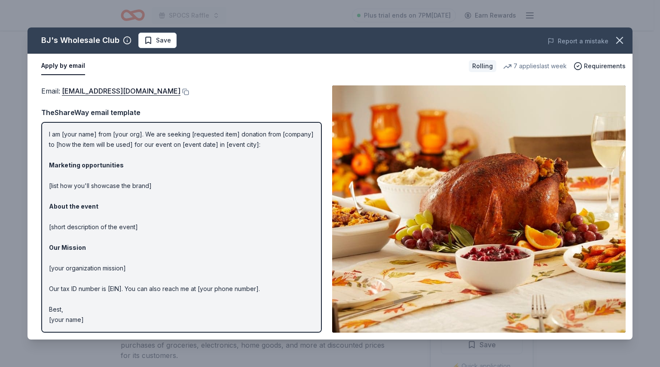
scroll to position [14, 0]
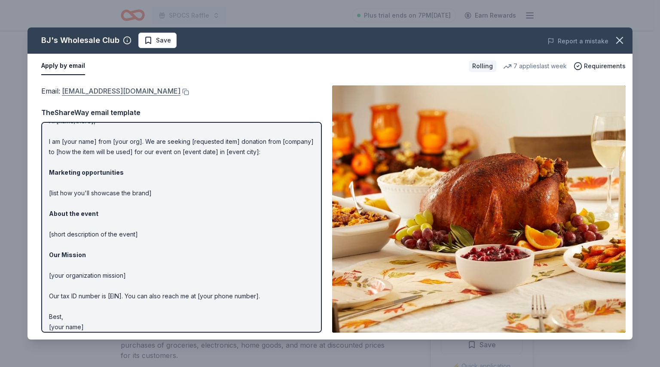
click at [78, 95] on span "Email : [EMAIL_ADDRESS][DOMAIN_NAME]" at bounding box center [110, 91] width 139 height 9
drag, startPoint x: 61, startPoint y: 94, endPoint x: 146, endPoint y: 96, distance: 85.5
click at [146, 96] on div "Email : [EMAIL_ADDRESS][DOMAIN_NAME]" at bounding box center [181, 90] width 280 height 11
